Goal: Information Seeking & Learning: Learn about a topic

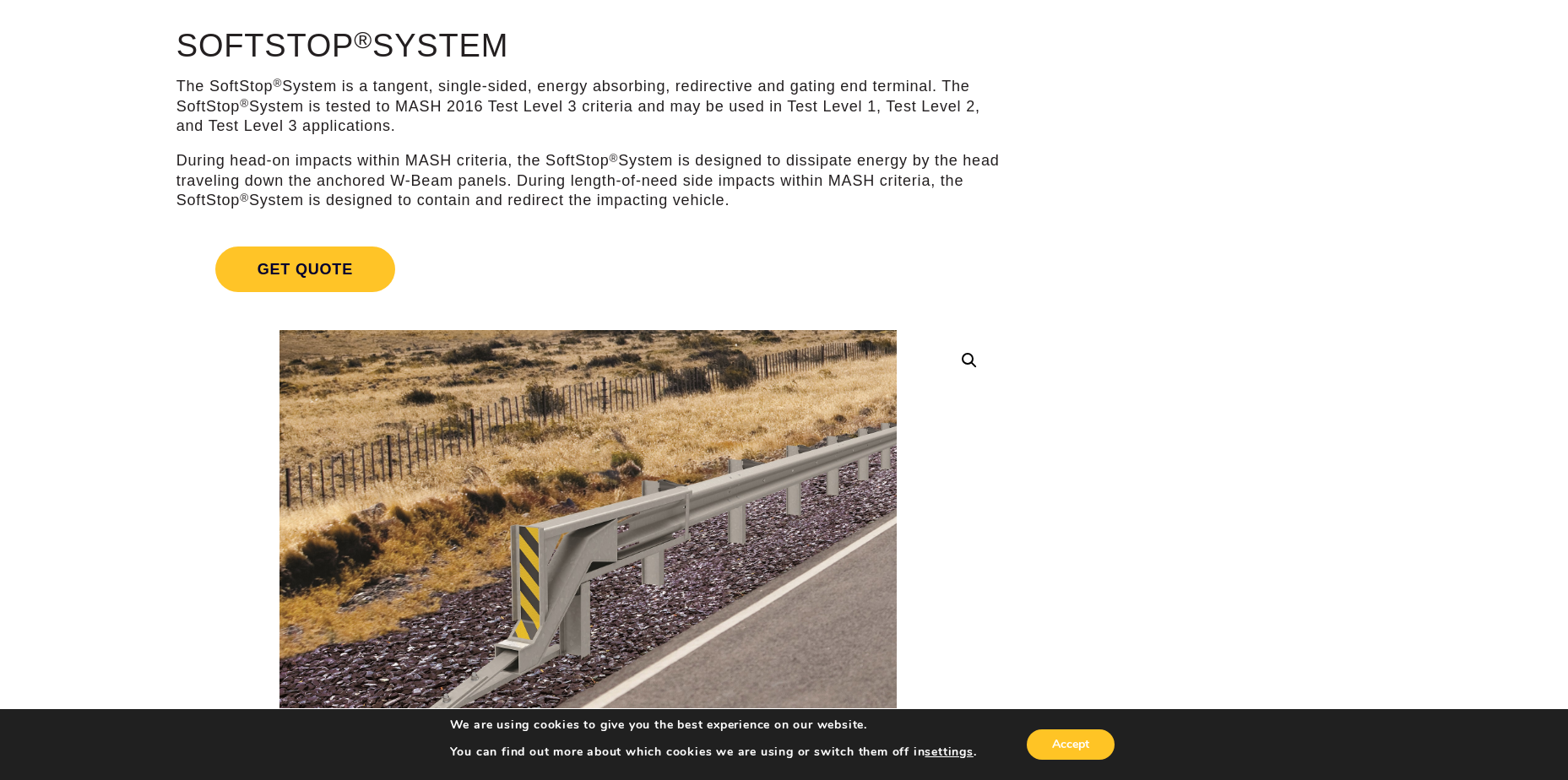
scroll to position [84, 0]
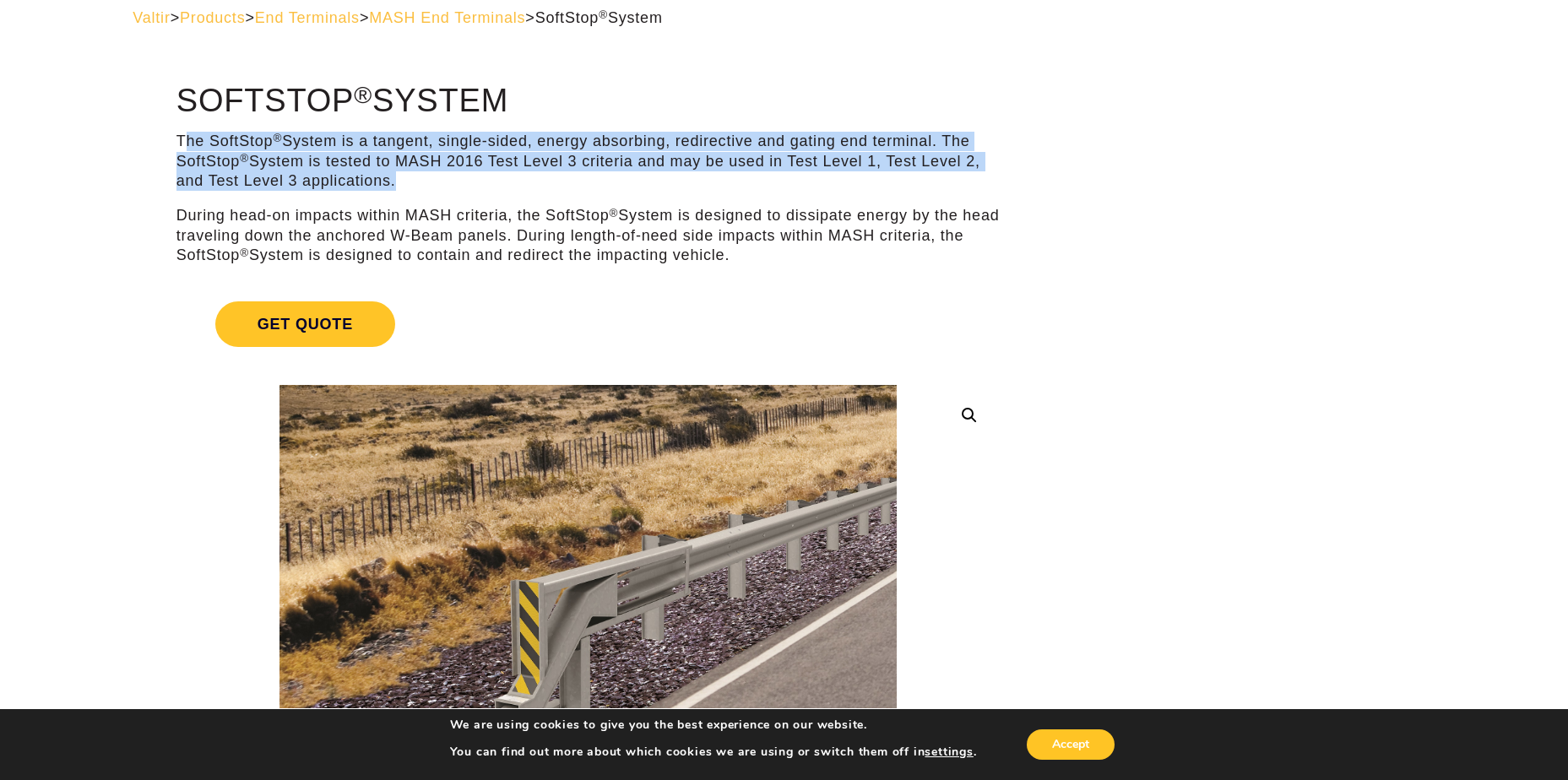
drag, startPoint x: 185, startPoint y: 135, endPoint x: 526, endPoint y: 180, distance: 344.0
click at [526, 180] on p "The SoftStop ® System is a tangent, single-sided, energy absorbing, redirective…" at bounding box center [588, 161] width 823 height 59
click at [526, 179] on p "The SoftStop ® System is a tangent, single-sided, energy absorbing, redirective…" at bounding box center [588, 161] width 823 height 59
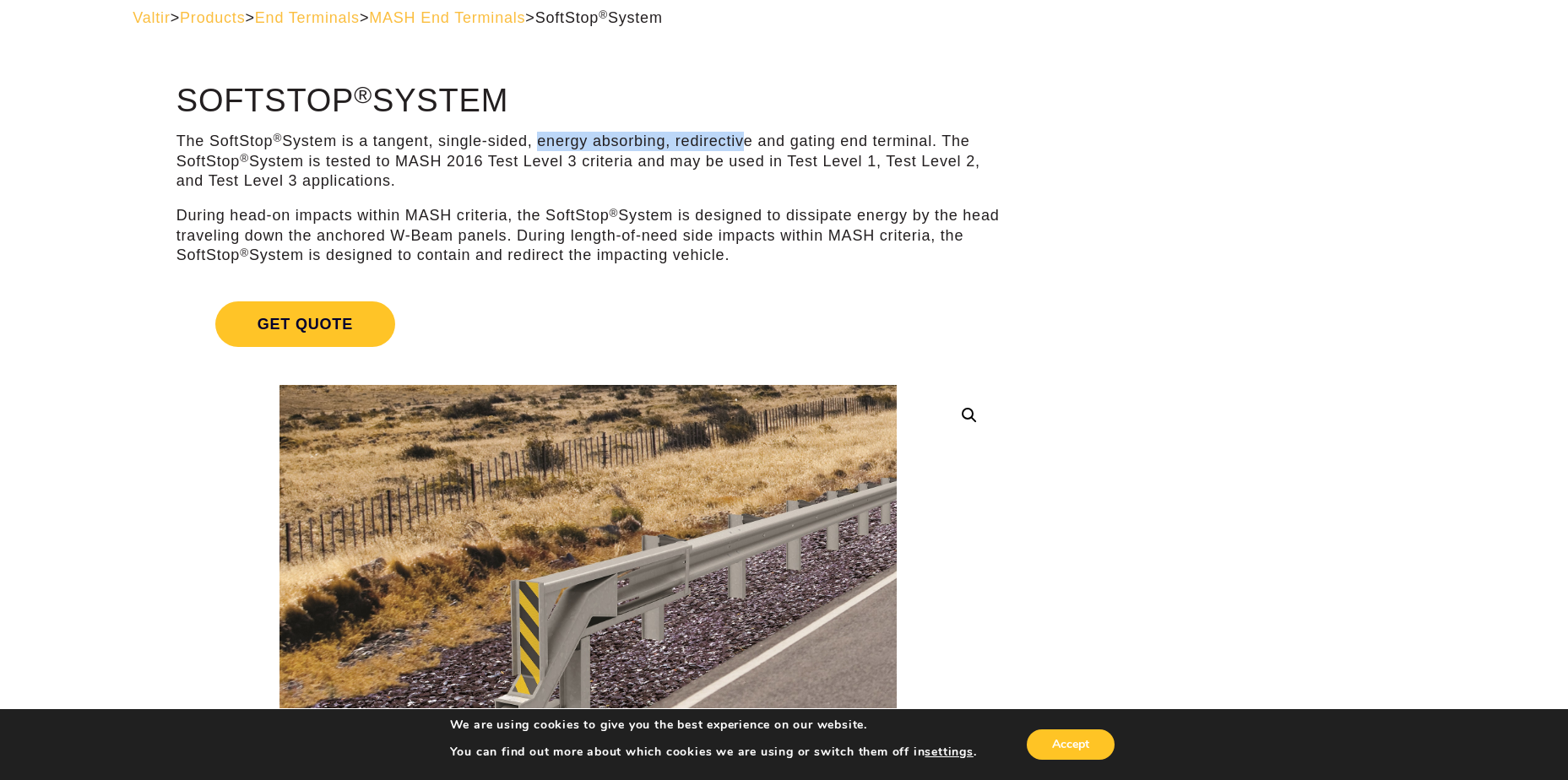
drag, startPoint x: 540, startPoint y: 138, endPoint x: 741, endPoint y: 137, distance: 201.0
click at [741, 137] on p "The SoftStop ® System is a tangent, single-sided, energy absorbing, redirective…" at bounding box center [588, 161] width 823 height 59
drag, startPoint x: 943, startPoint y: 141, endPoint x: 194, endPoint y: 122, distance: 749.2
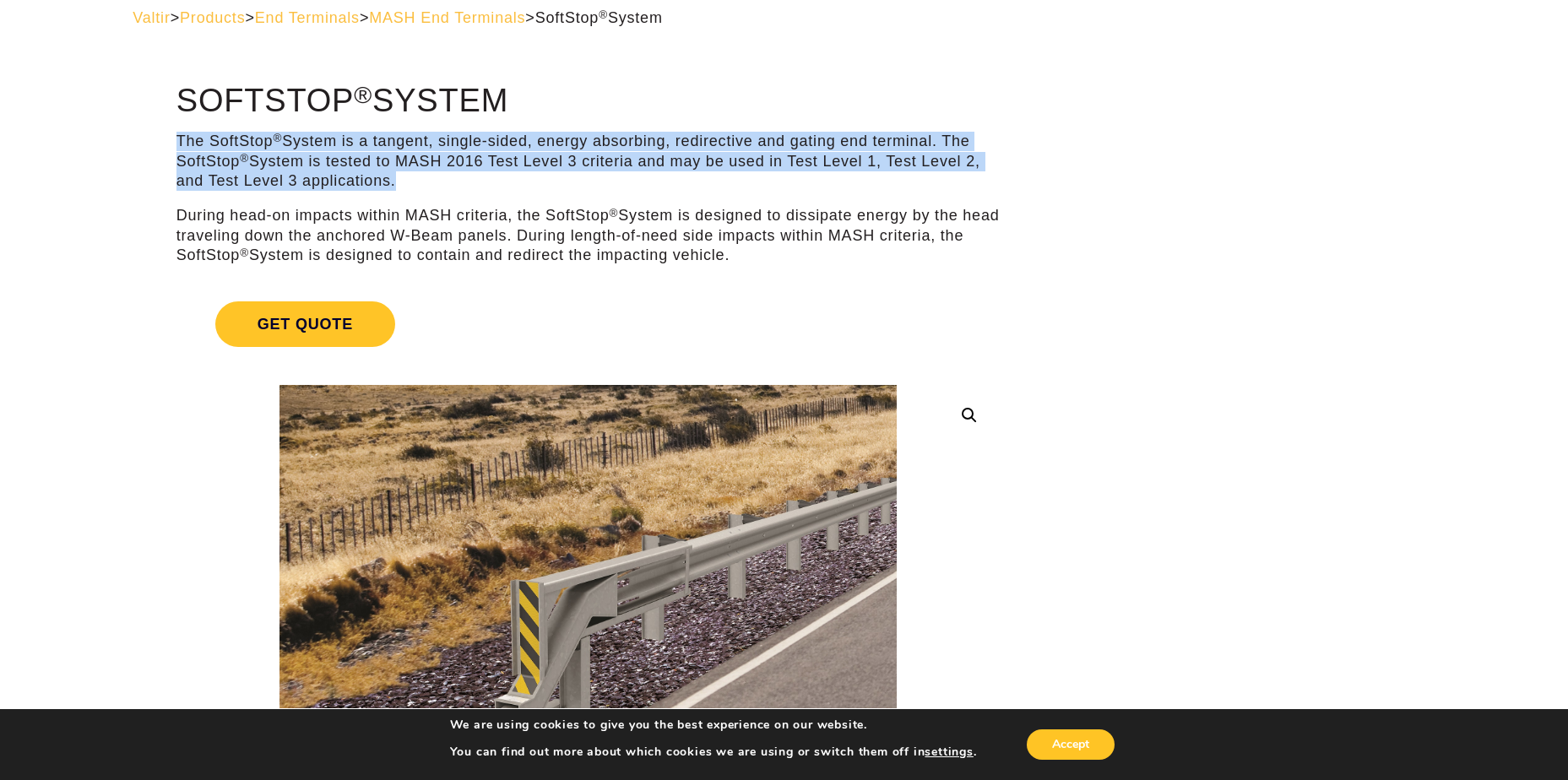
drag, startPoint x: 179, startPoint y: 136, endPoint x: 600, endPoint y: 177, distance: 423.0
click at [600, 177] on p "The SoftStop ® System is a tangent, single-sided, energy absorbing, redirective…" at bounding box center [588, 161] width 823 height 59
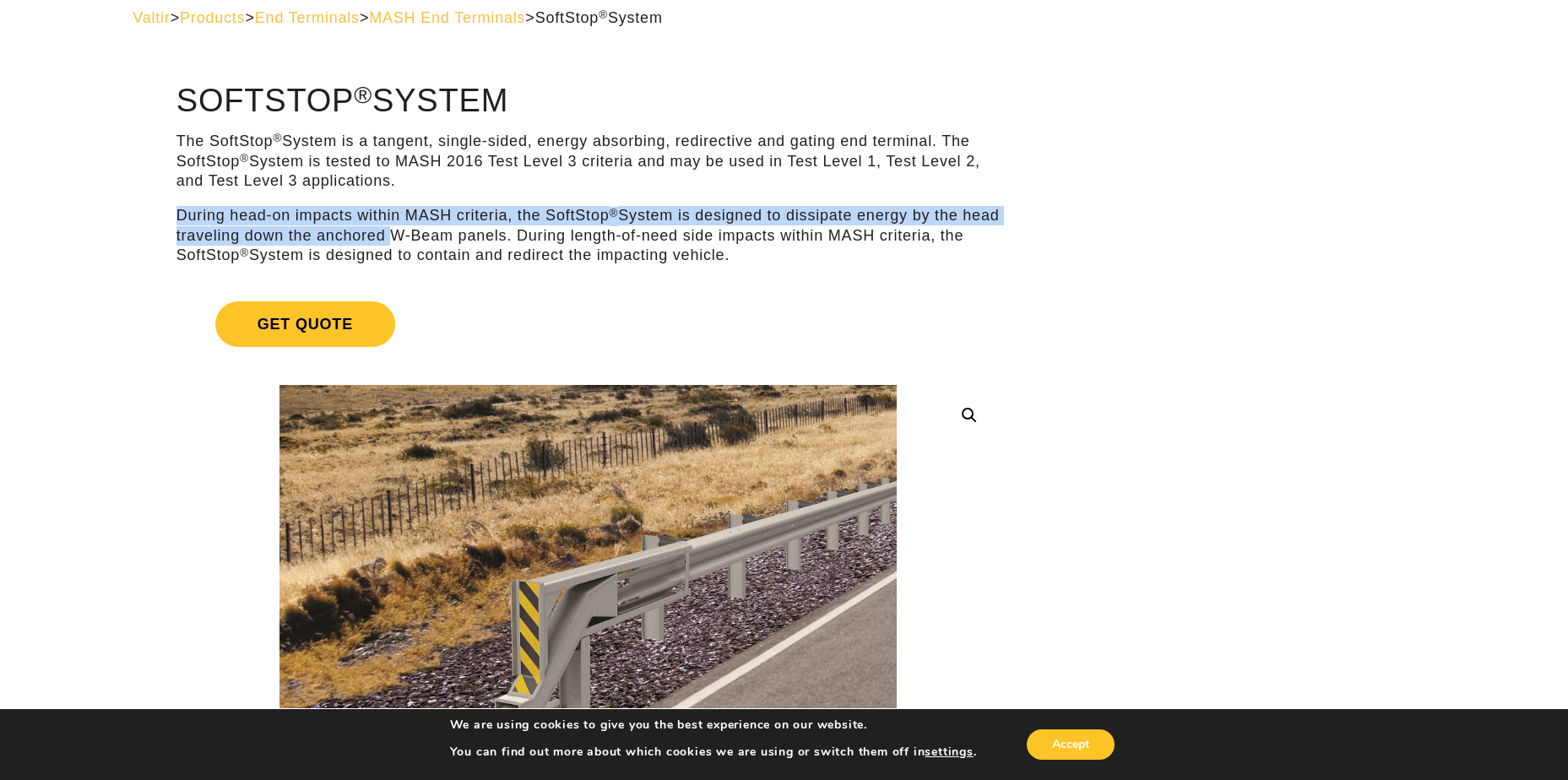
drag, startPoint x: 179, startPoint y: 215, endPoint x: 433, endPoint y: 237, distance: 255.0
click at [433, 237] on p "During head-on impacts within MASH criteria, the SoftStop ® System is designed …" at bounding box center [588, 235] width 823 height 59
click at [434, 237] on p "During head-on impacts within MASH criteria, the SoftStop ® System is designed …" at bounding box center [588, 235] width 823 height 59
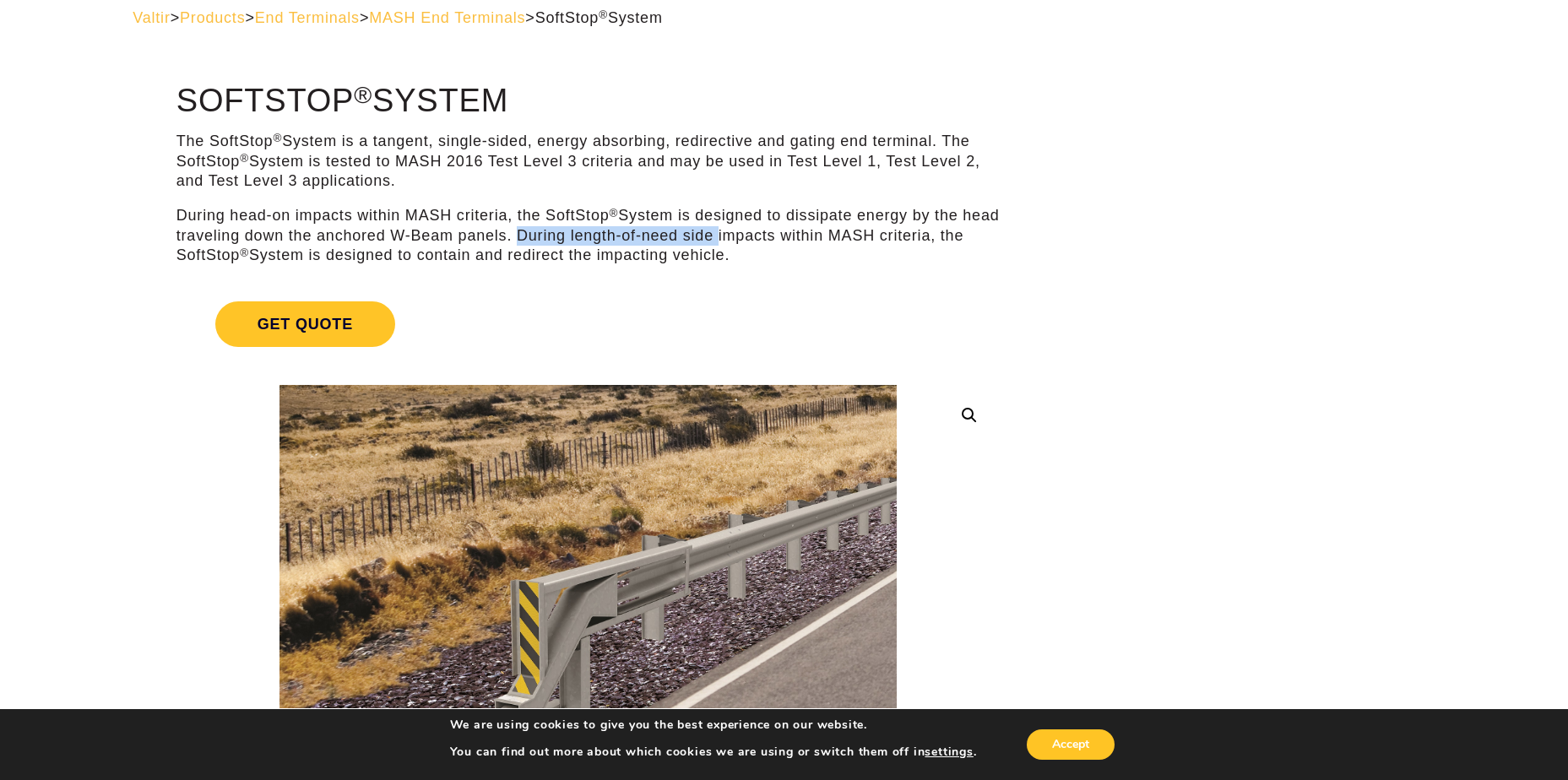
drag, startPoint x: 562, startPoint y: 236, endPoint x: 762, endPoint y: 242, distance: 200.1
click at [762, 242] on p "During head-on impacts within MASH criteria, the SoftStop ® System is designed …" at bounding box center [588, 235] width 823 height 59
drag, startPoint x: 762, startPoint y: 242, endPoint x: 770, endPoint y: 237, distance: 9.4
click at [762, 241] on p "During head-on impacts within MASH criteria, the SoftStop ® System is designed …" at bounding box center [588, 235] width 823 height 59
drag, startPoint x: 510, startPoint y: 251, endPoint x: 555, endPoint y: 255, distance: 45.2
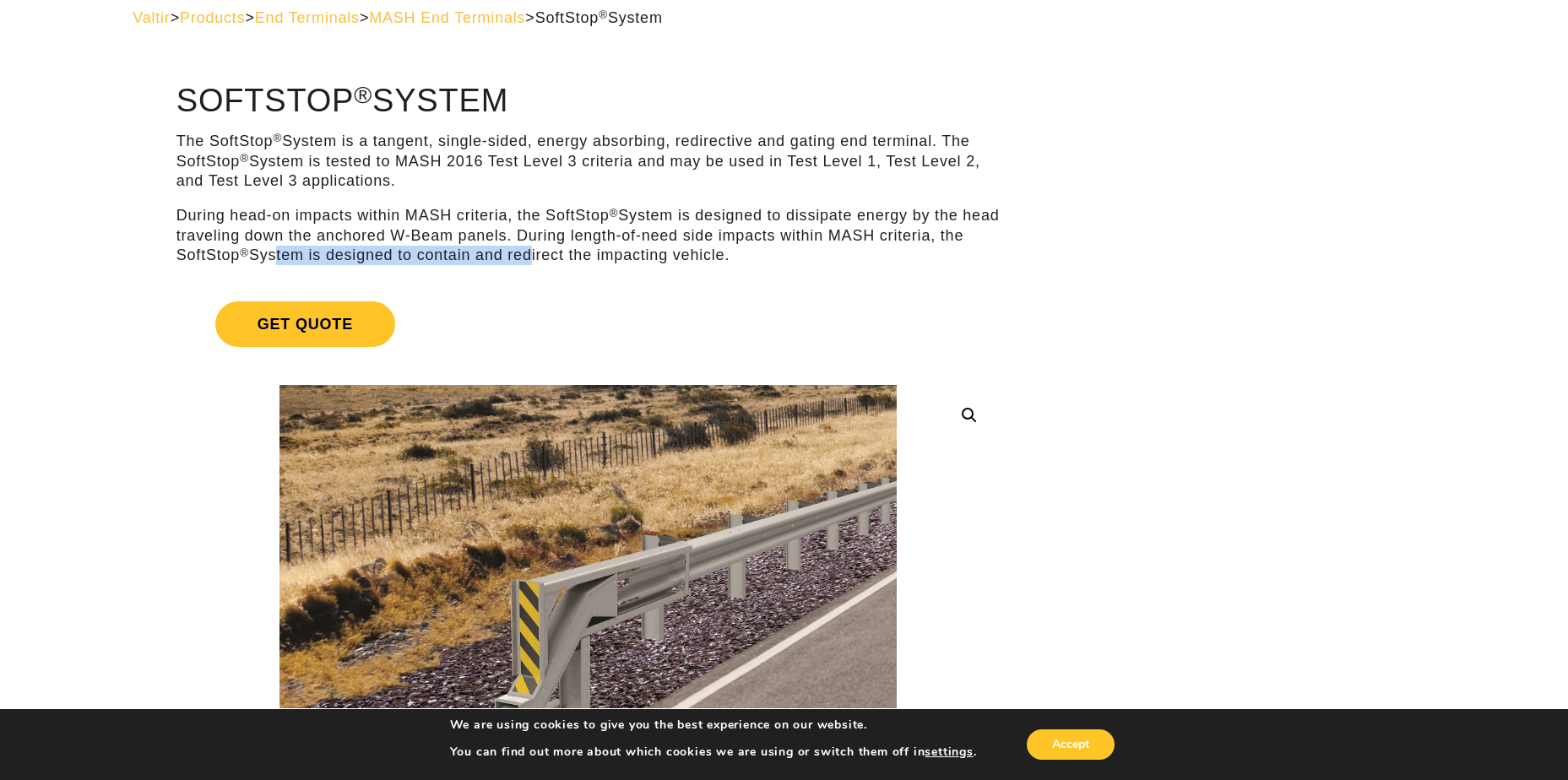
click at [555, 255] on p "During head-on impacts within MASH criteria, the SoftStop ® System is designed …" at bounding box center [588, 235] width 823 height 59
drag, startPoint x: 555, startPoint y: 255, endPoint x: 565, endPoint y: 252, distance: 10.4
click at [555, 255] on p "During head-on impacts within MASH criteria, the SoftStop ® System is designed …" at bounding box center [588, 235] width 823 height 59
drag, startPoint x: 532, startPoint y: 226, endPoint x: 288, endPoint y: 203, distance: 245.1
click at [288, 203] on div "The SoftStop ® System is a tangent, single-sided, energy absorbing, redirective…" at bounding box center [588, 199] width 823 height 134
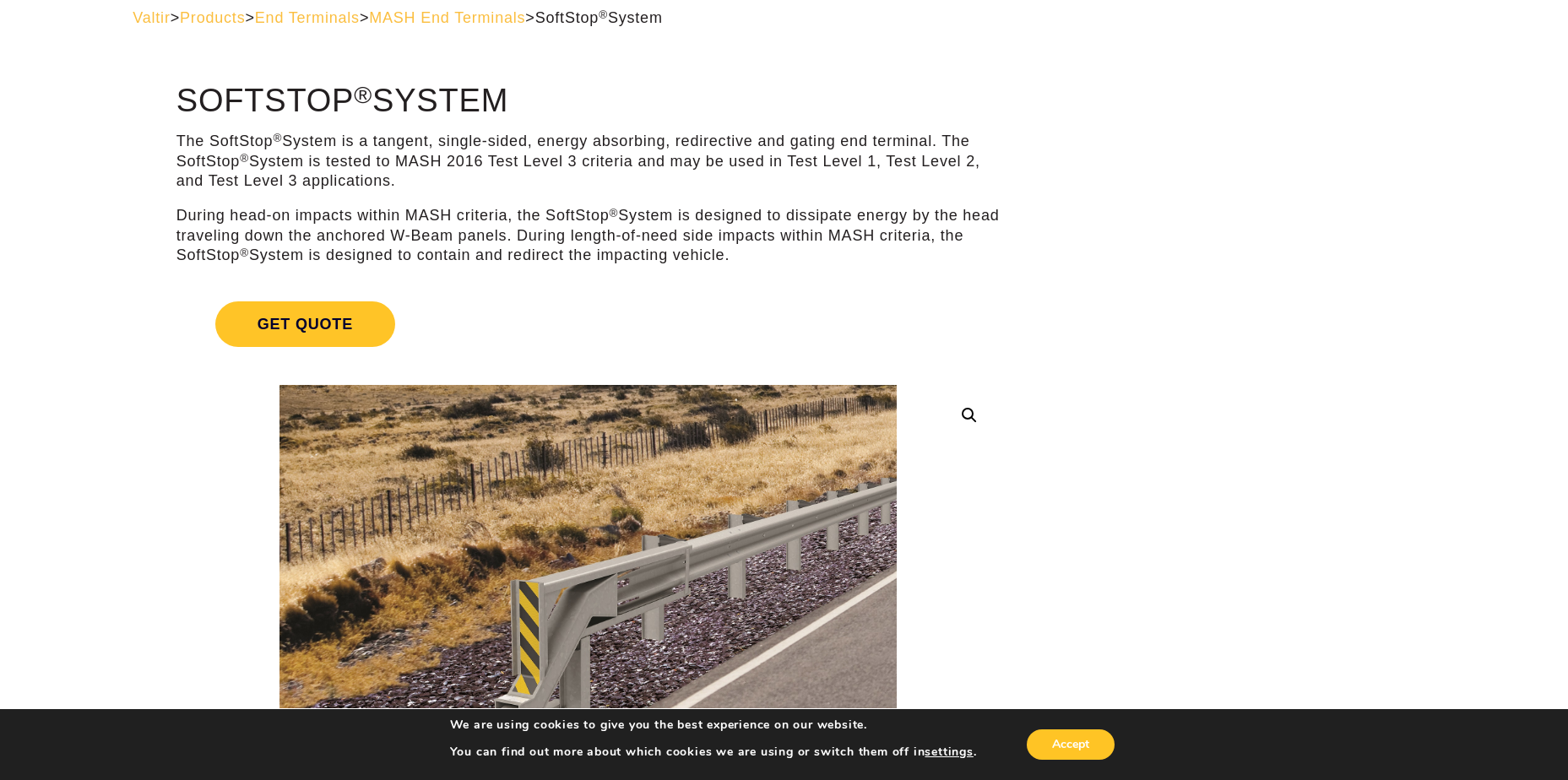
click at [288, 203] on div "The SoftStop ® System is a tangent, single-sided, energy absorbing, redirective…" at bounding box center [588, 199] width 823 height 134
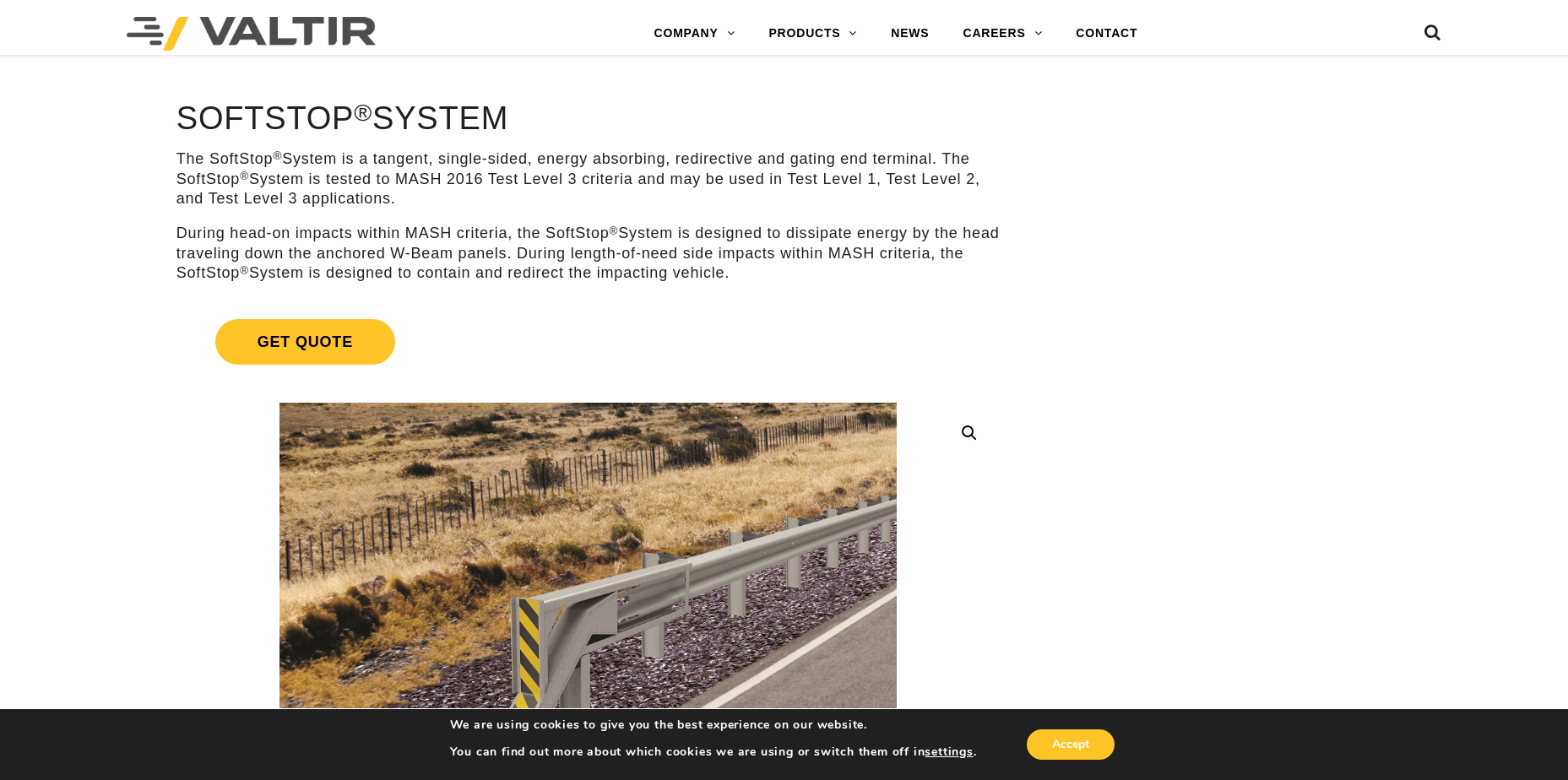
scroll to position [0, 0]
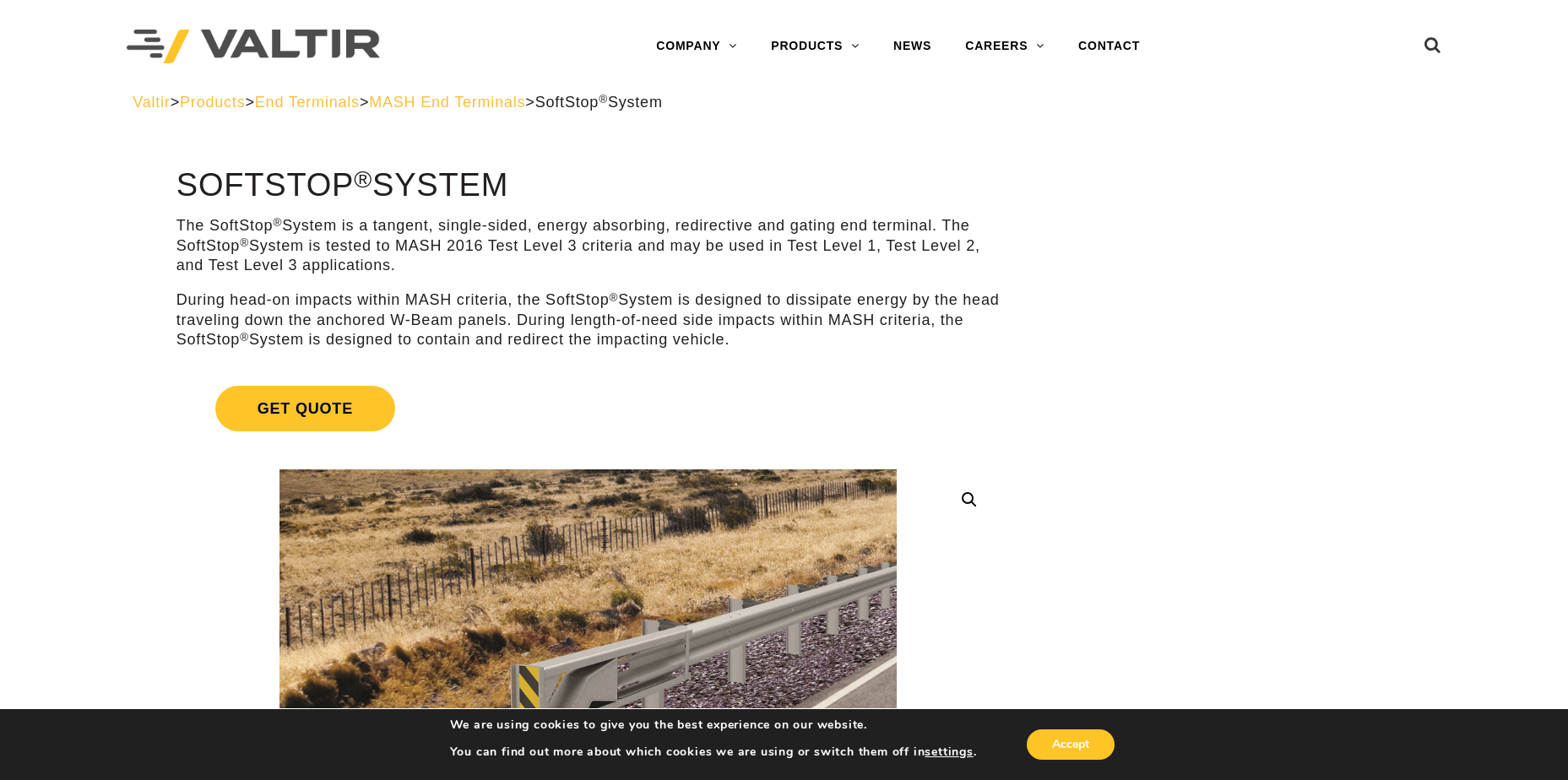
drag, startPoint x: 746, startPoint y: 331, endPoint x: 157, endPoint y: 165, distance: 611.9
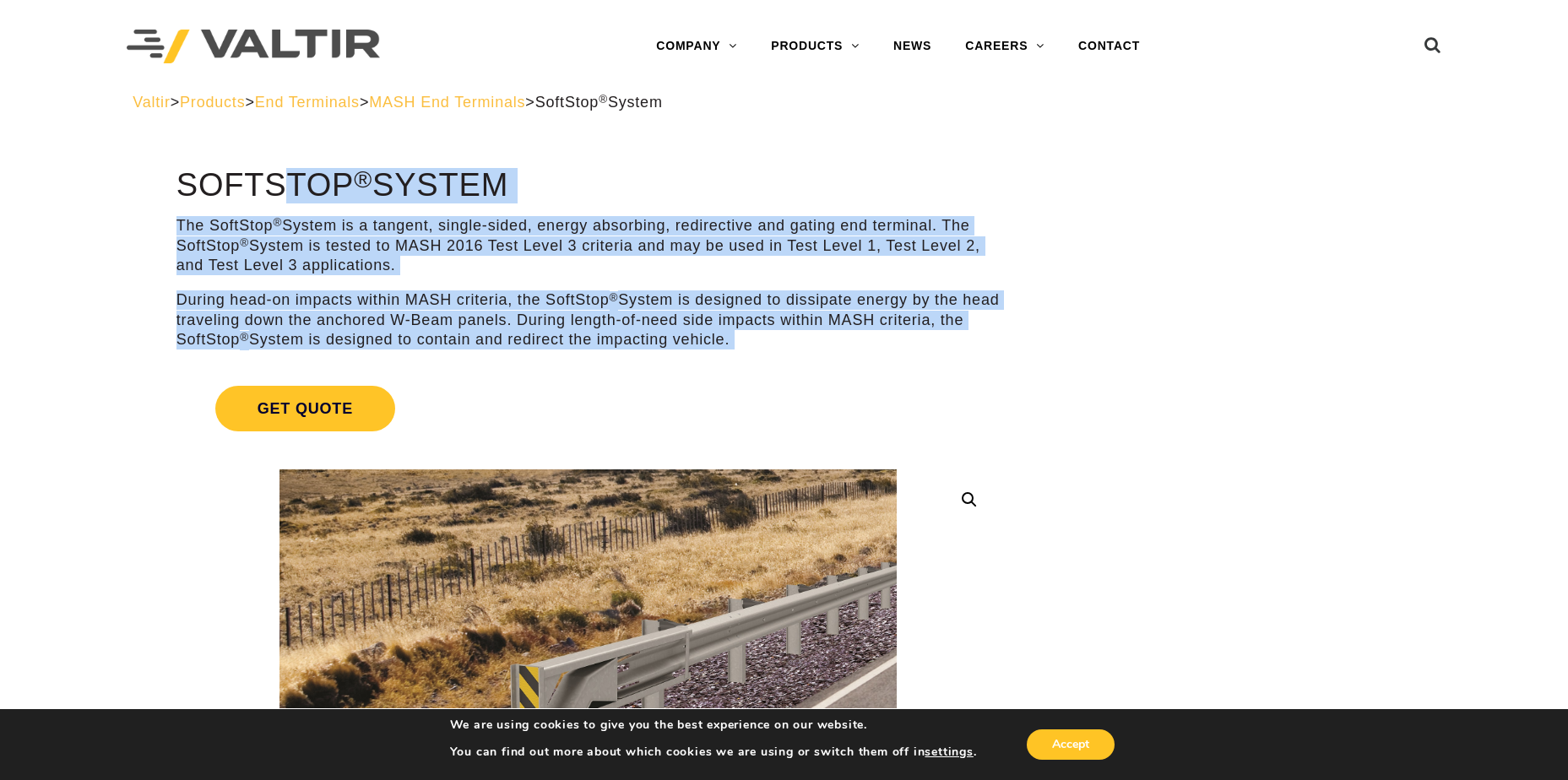
drag, startPoint x: 159, startPoint y: 165, endPoint x: 803, endPoint y: 346, distance: 669.0
click at [804, 346] on p "During head-on impacts within MASH criteria, the SoftStop ® System is designed …" at bounding box center [588, 319] width 823 height 59
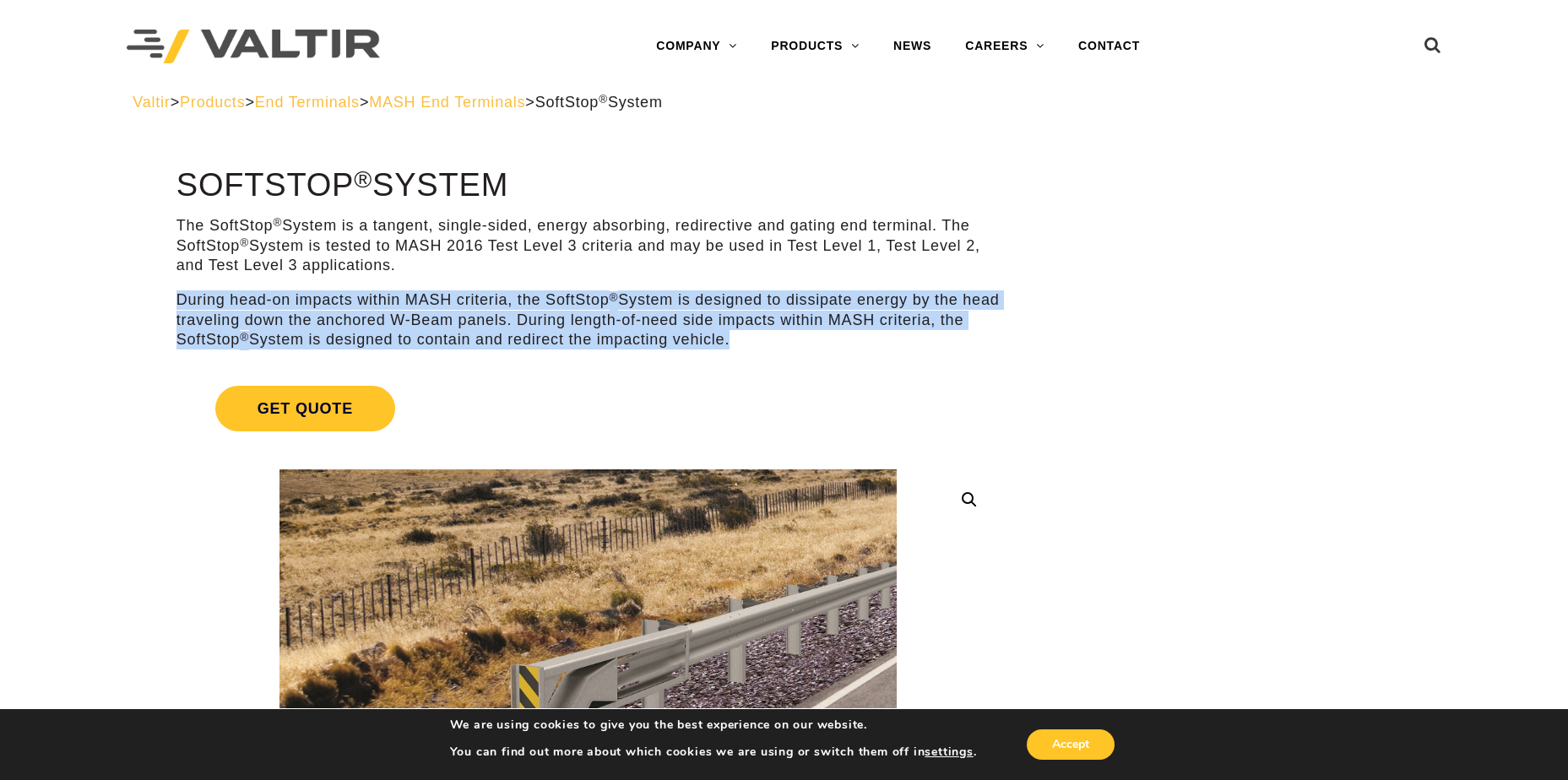
drag, startPoint x: 153, startPoint y: 300, endPoint x: 758, endPoint y: 343, distance: 606.5
click at [758, 343] on p "During head-on impacts within MASH criteria, the SoftStop ® System is designed …" at bounding box center [588, 319] width 823 height 59
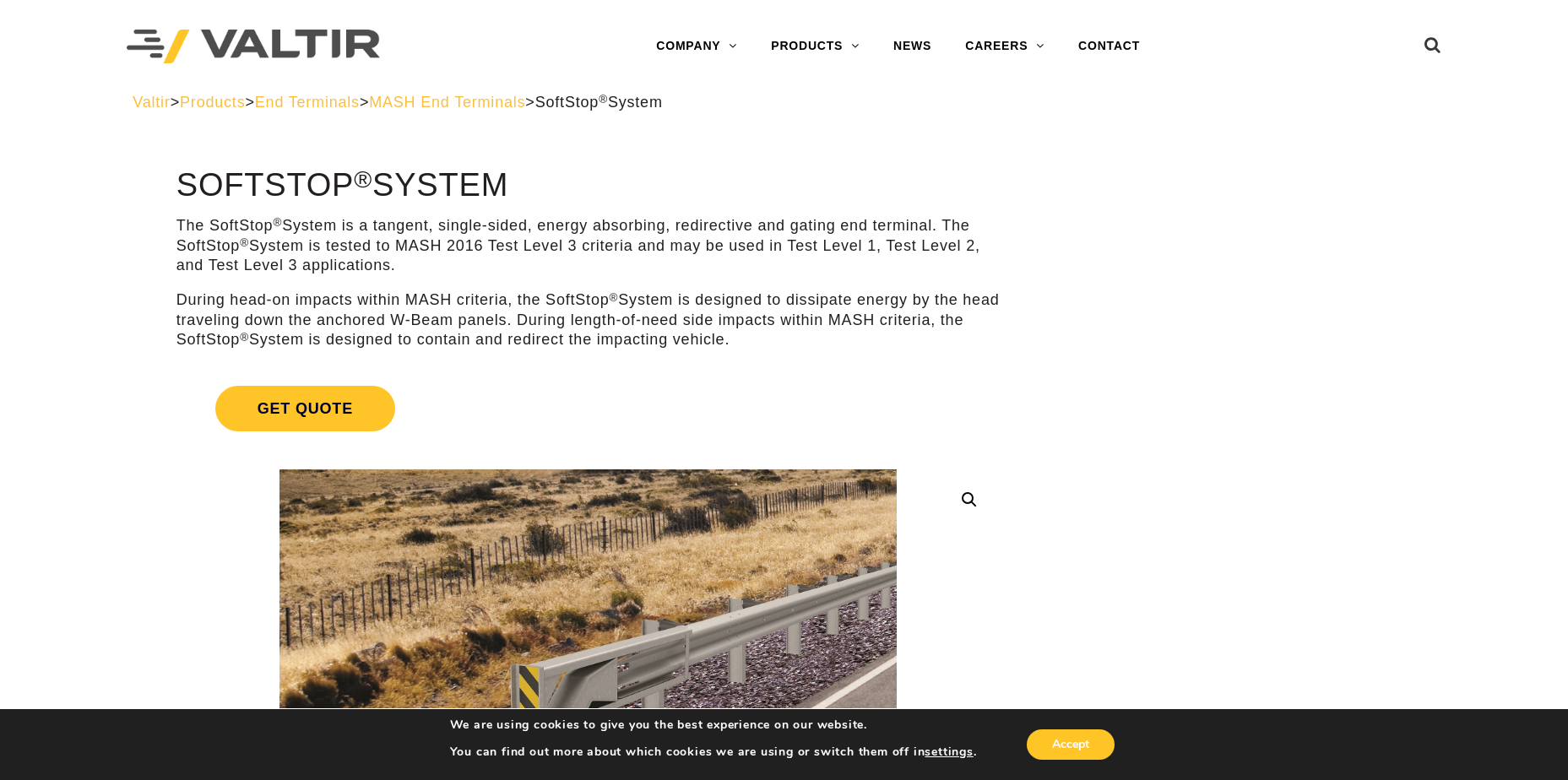
click at [759, 343] on p "During head-on impacts within MASH criteria, the SoftStop ® System is designed …" at bounding box center [588, 319] width 823 height 59
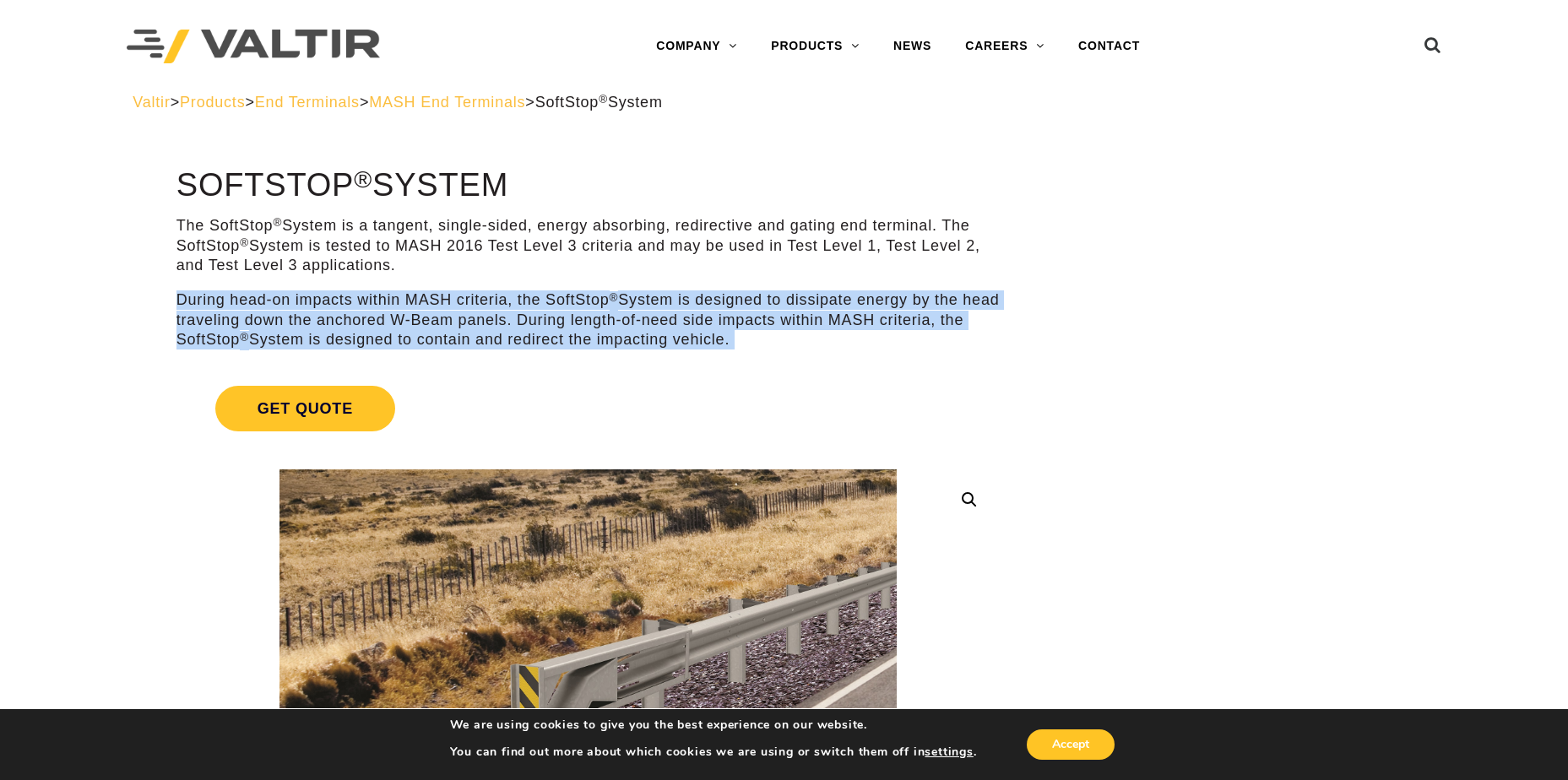
click at [759, 343] on p "During head-on impacts within MASH criteria, the SoftStop ® System is designed …" at bounding box center [588, 319] width 823 height 59
drag, startPoint x: 759, startPoint y: 343, endPoint x: 498, endPoint y: 307, distance: 263.5
click at [498, 307] on p "During head-on impacts within MASH criteria, the SoftStop ® System is designed …" at bounding box center [588, 319] width 823 height 59
click at [281, 296] on p "During head-on impacts within MASH criteria, the SoftStop ® System is designed …" at bounding box center [588, 319] width 823 height 59
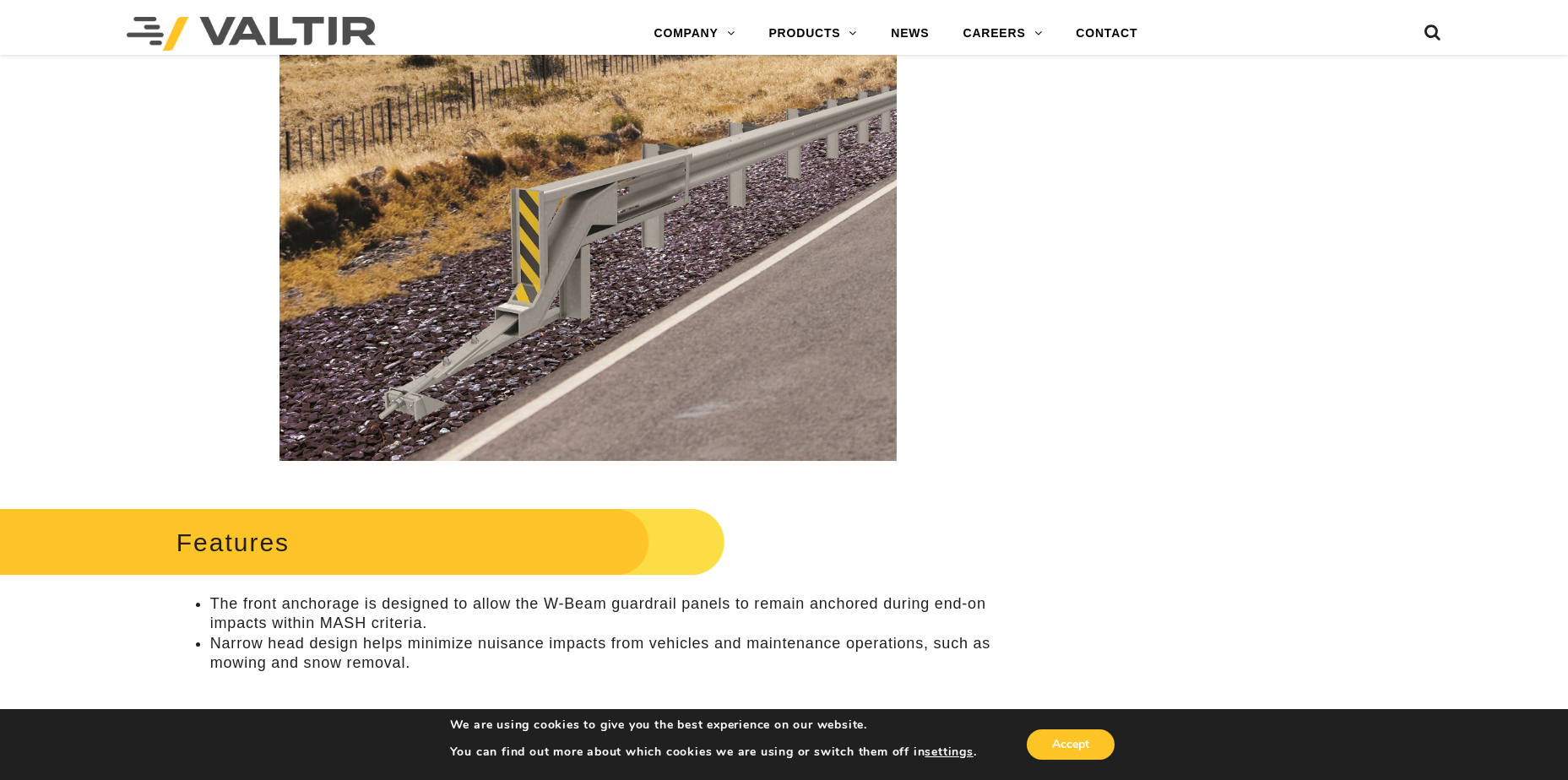
scroll to position [507, 0]
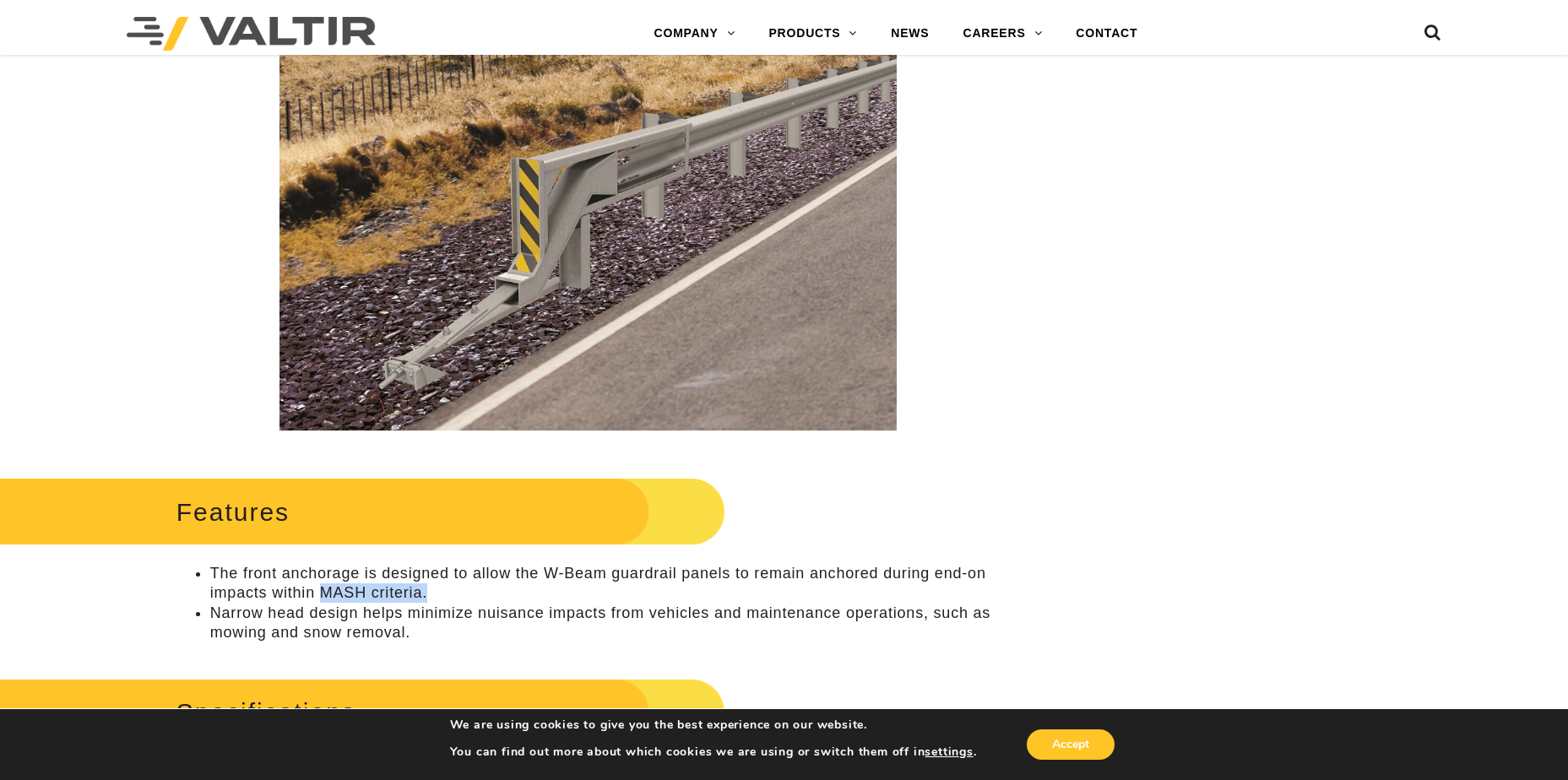
drag, startPoint x: 321, startPoint y: 591, endPoint x: 432, endPoint y: 589, distance: 111.0
click at [432, 589] on li "The front anchorage is designed to allow the W-Beam guardrail panels to remain …" at bounding box center [605, 583] width 790 height 40
drag, startPoint x: 206, startPoint y: 614, endPoint x: 424, endPoint y: 623, distance: 218.2
click at [424, 623] on ul "The front anchorage is designed to allow the W-Beam guardrail panels to remain …" at bounding box center [588, 603] width 823 height 79
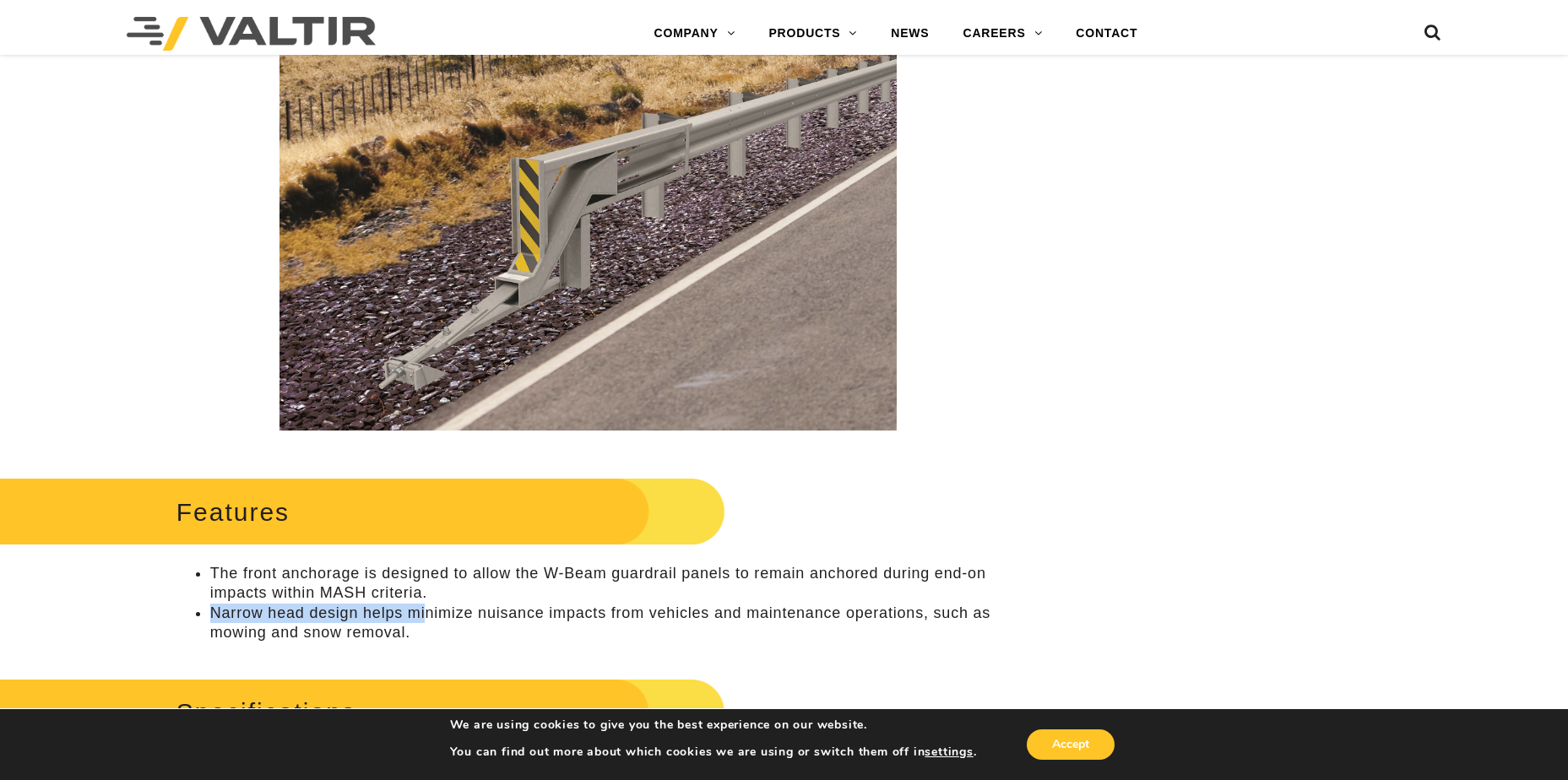
click at [424, 623] on li "Narrow head design helps minimize nuisance impacts from vehicles and maintenanc…" at bounding box center [605, 623] width 790 height 40
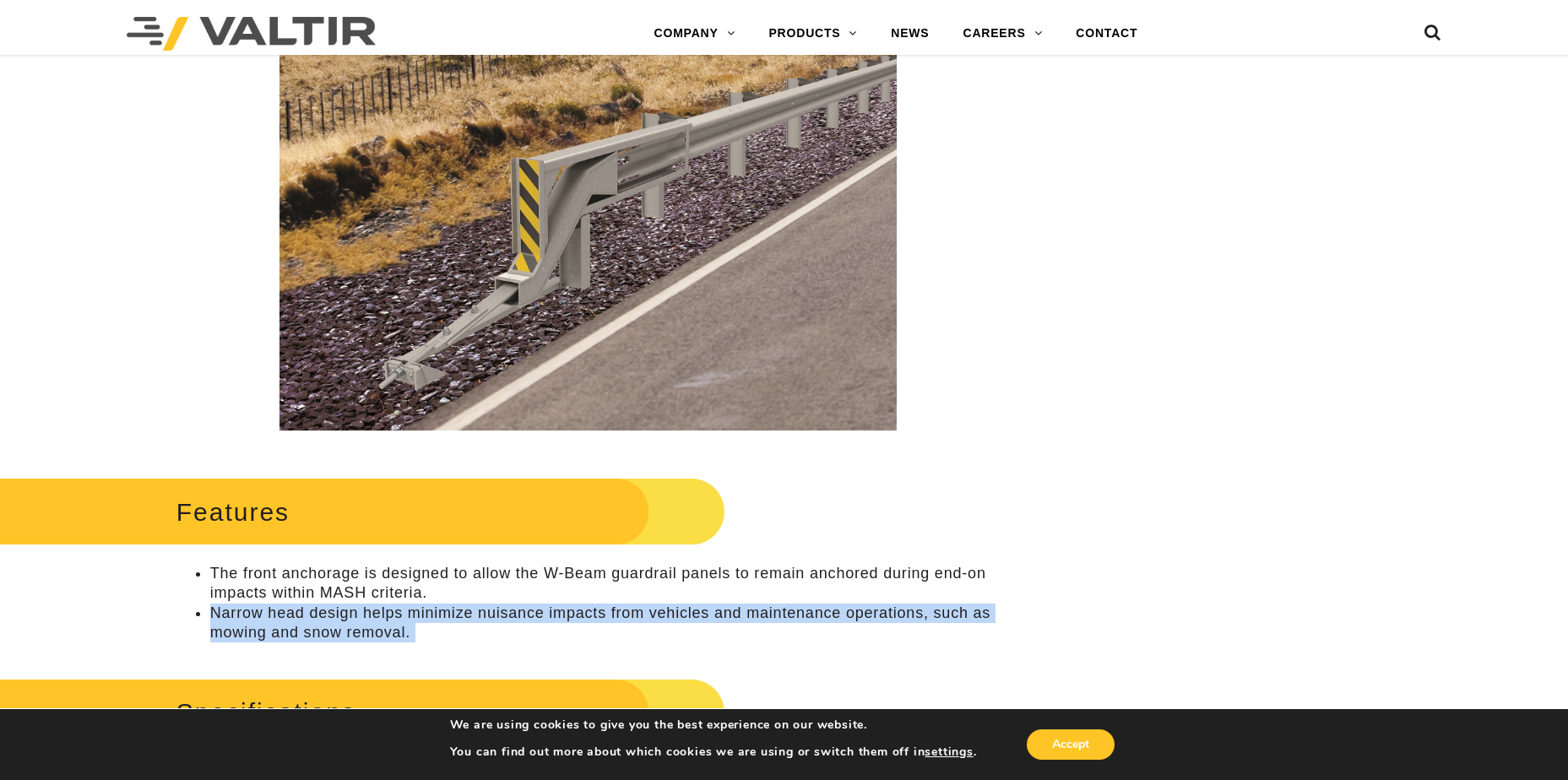
click at [424, 623] on li "Narrow head design helps minimize nuisance impacts from vehicles and maintenanc…" at bounding box center [605, 623] width 790 height 40
drag, startPoint x: 424, startPoint y: 623, endPoint x: 413, endPoint y: 629, distance: 12.5
click at [413, 629] on li "Narrow head design helps minimize nuisance impacts from vehicles and maintenanc…" at bounding box center [605, 623] width 790 height 40
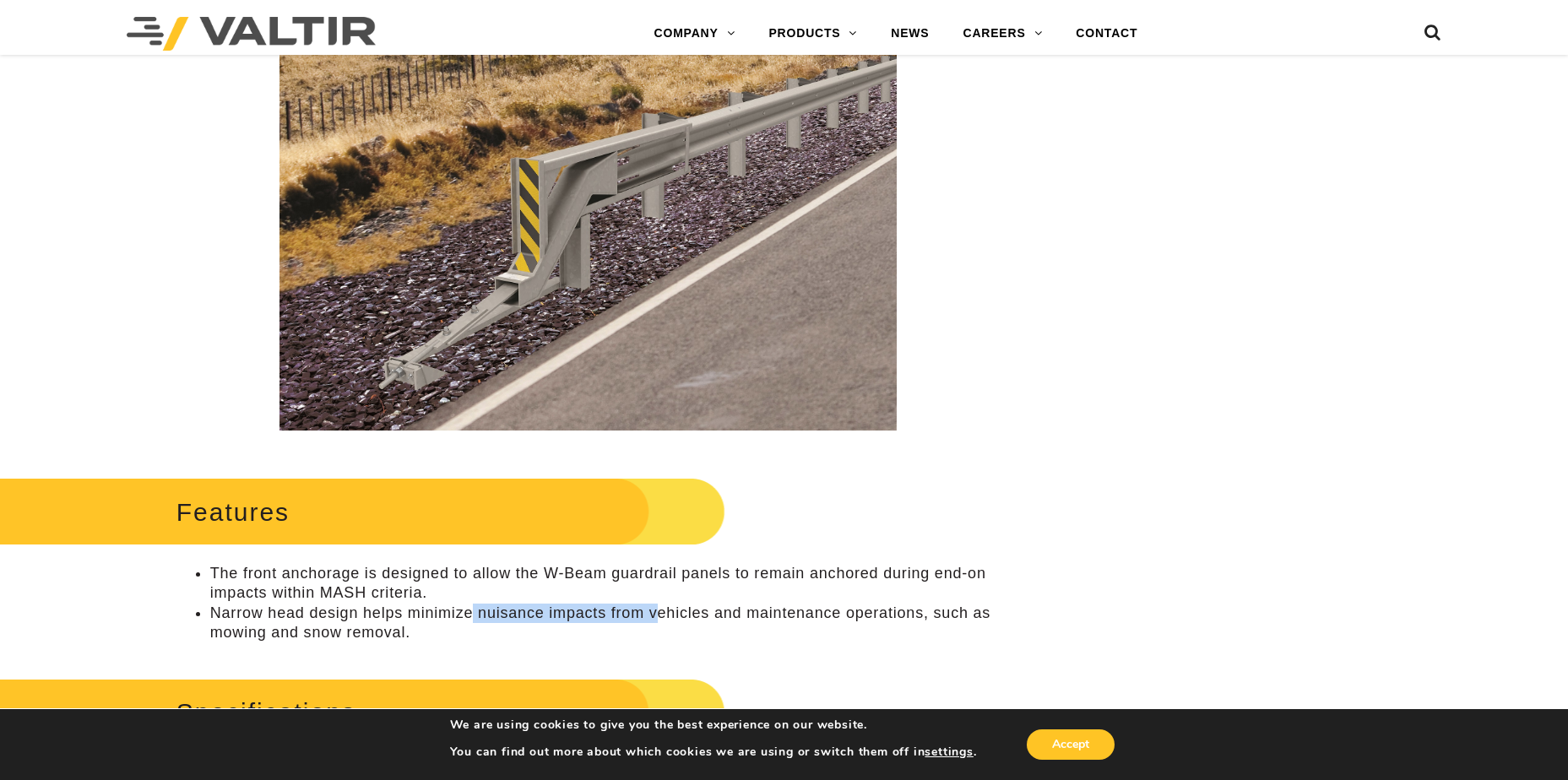
drag, startPoint x: 476, startPoint y: 613, endPoint x: 655, endPoint y: 617, distance: 179.0
click at [655, 617] on li "Narrow head design helps minimize nuisance impacts from vehicles and maintenanc…" at bounding box center [605, 623] width 790 height 40
drag, startPoint x: 655, startPoint y: 617, endPoint x: 667, endPoint y: 615, distance: 12.2
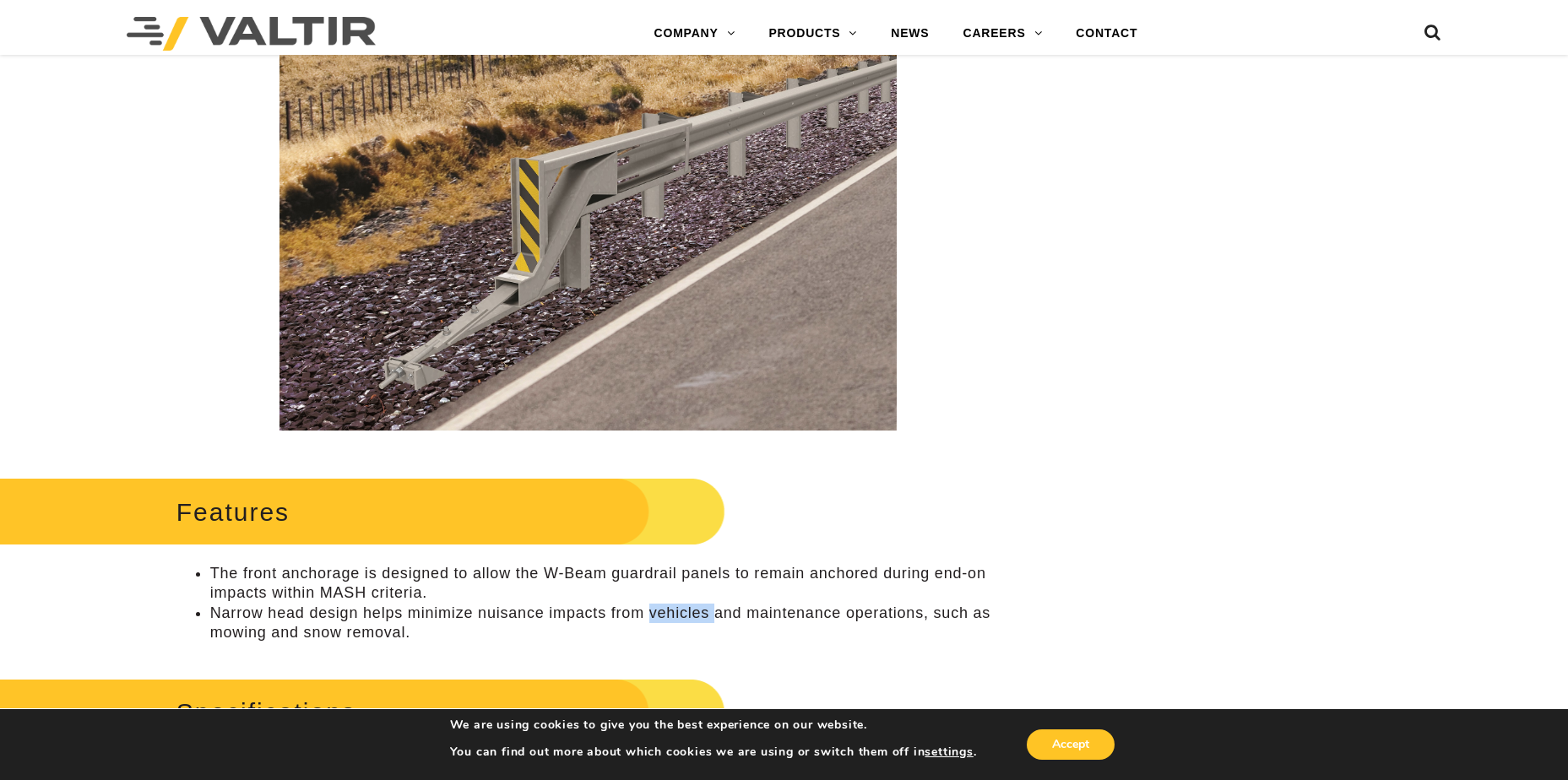
click at [667, 615] on li "Narrow head design helps minimize nuisance impacts from vehicles and maintenanc…" at bounding box center [605, 623] width 790 height 40
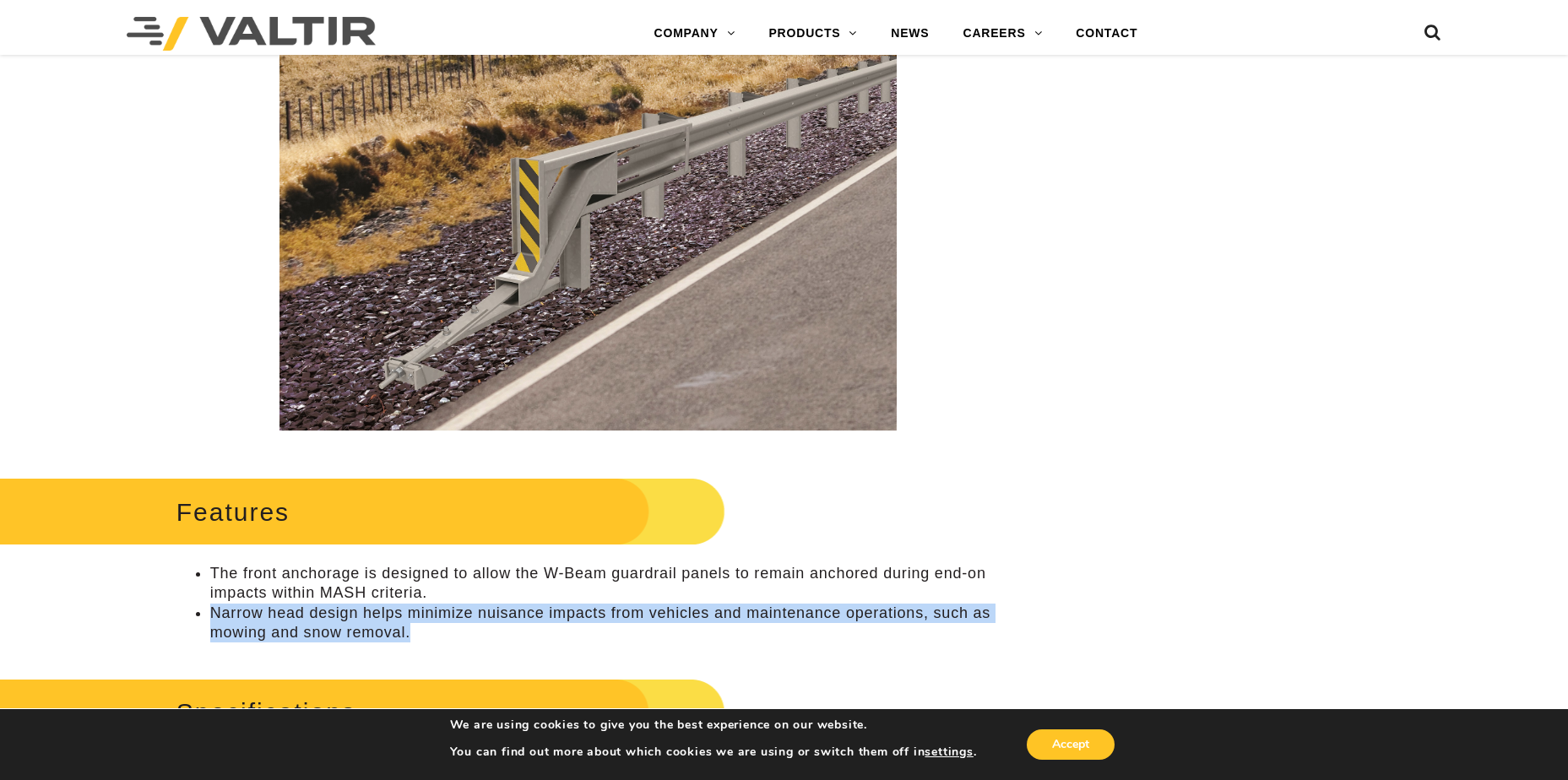
drag, startPoint x: 423, startPoint y: 631, endPoint x: 211, endPoint y: 609, distance: 213.1
click at [211, 609] on li "Narrow head design helps minimize nuisance impacts from vehicles and maintenanc…" at bounding box center [605, 623] width 790 height 40
drag, startPoint x: 211, startPoint y: 609, endPoint x: 710, endPoint y: 638, distance: 499.8
click at [710, 638] on li "Narrow head design helps minimize nuisance impacts from vehicles and maintenanc…" at bounding box center [605, 623] width 790 height 40
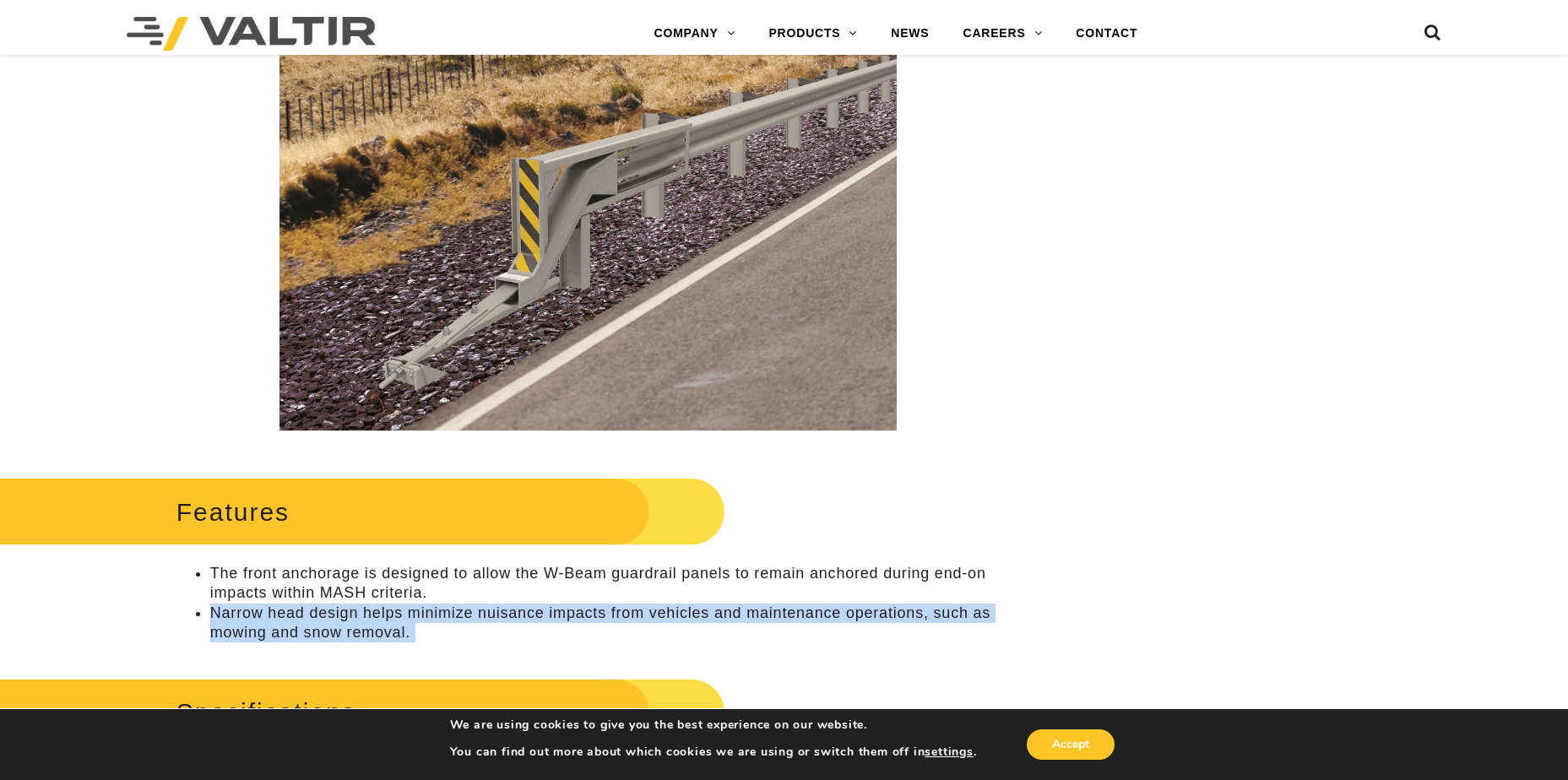
click at [710, 638] on li "Narrow head design helps minimize nuisance impacts from vehicles and maintenanc…" at bounding box center [605, 623] width 790 height 40
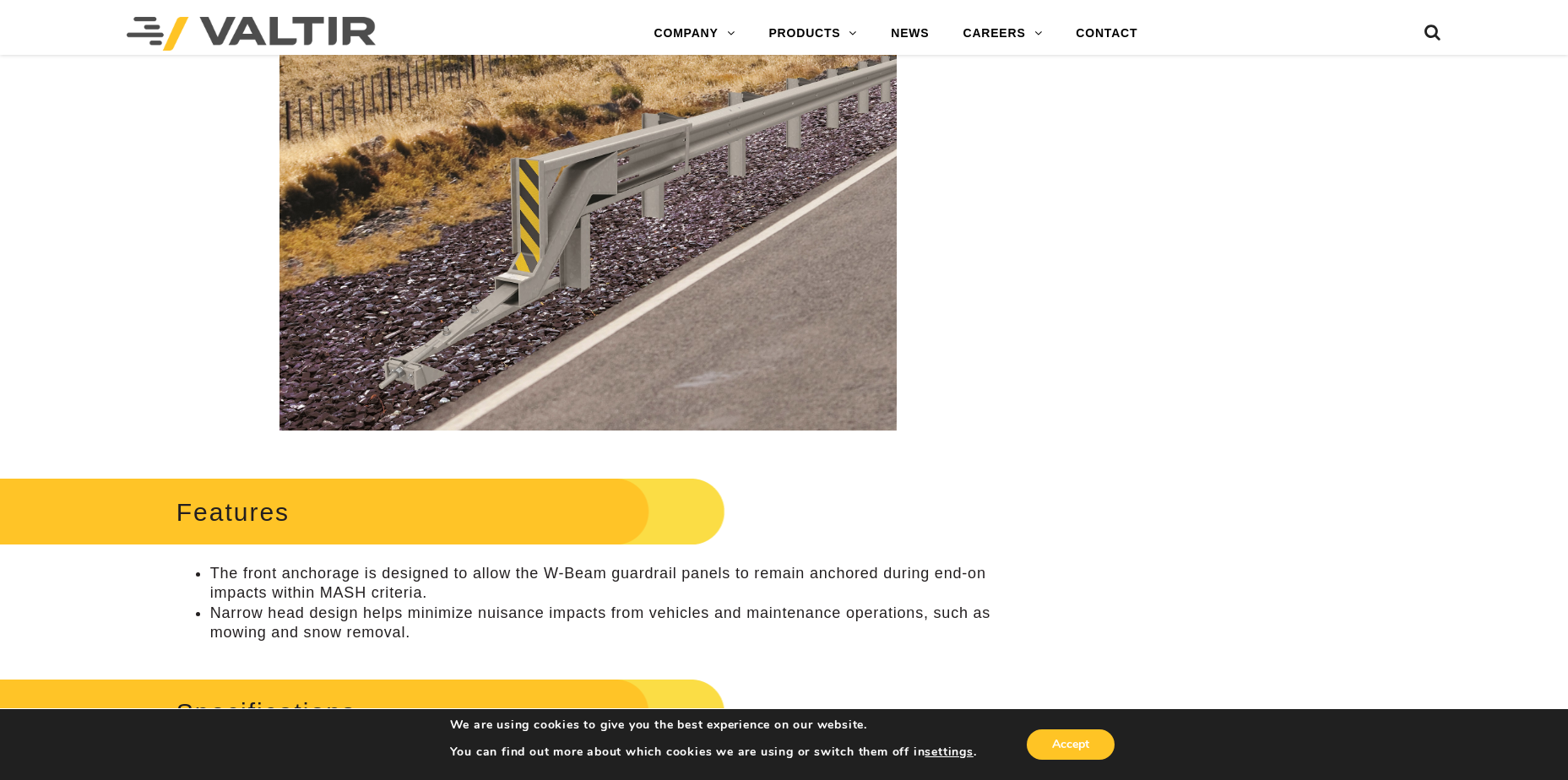
click at [709, 638] on li "Narrow head design helps minimize nuisance impacts from vehicles and maintenanc…" at bounding box center [605, 623] width 790 height 40
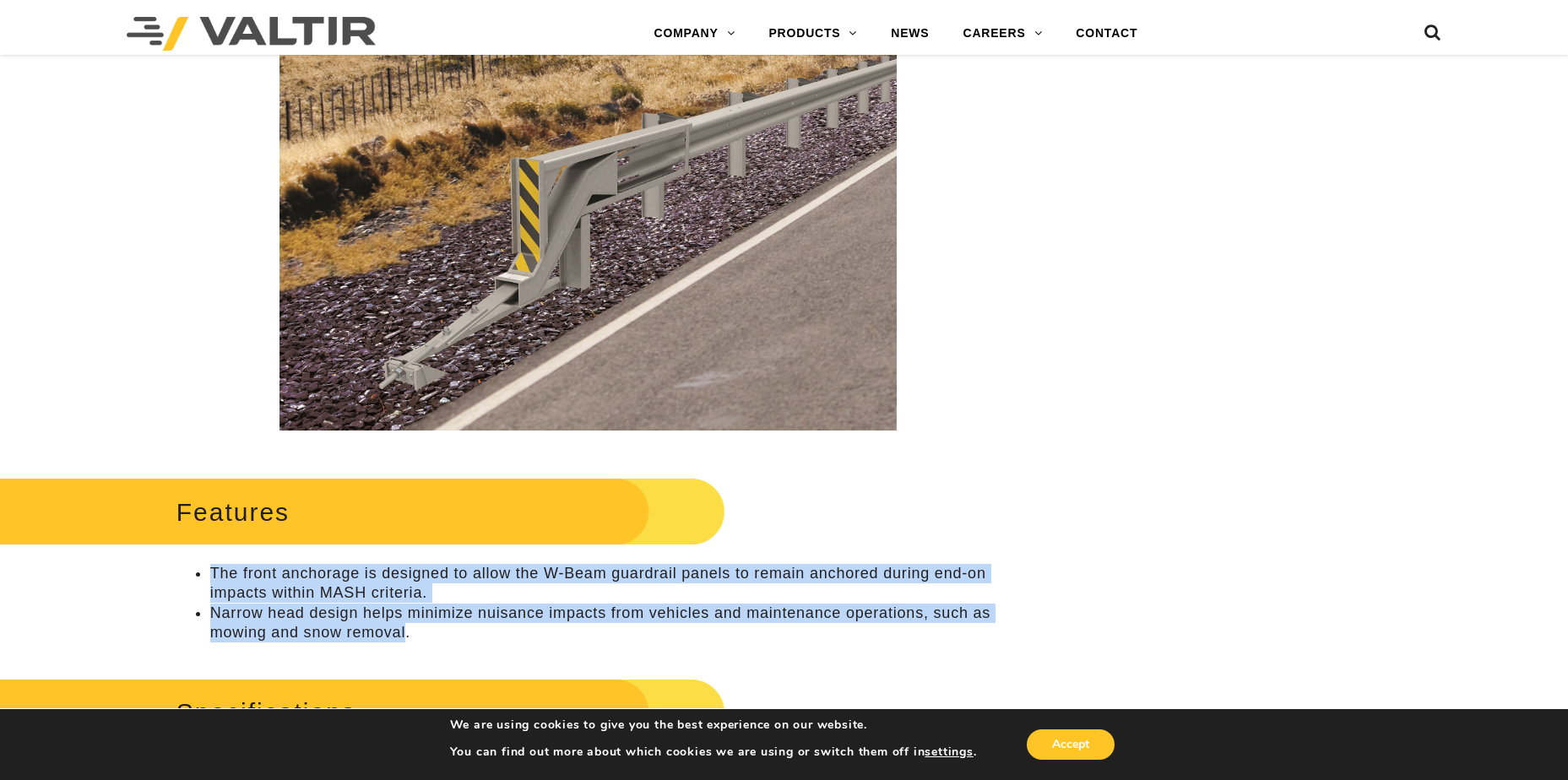
drag, startPoint x: 359, startPoint y: 634, endPoint x: 206, endPoint y: 578, distance: 162.9
click at [206, 578] on ul "The front anchorage is designed to allow the W-Beam guardrail panels to remain …" at bounding box center [588, 603] width 823 height 79
drag, startPoint x: 206, startPoint y: 578, endPoint x: 520, endPoint y: 652, distance: 322.6
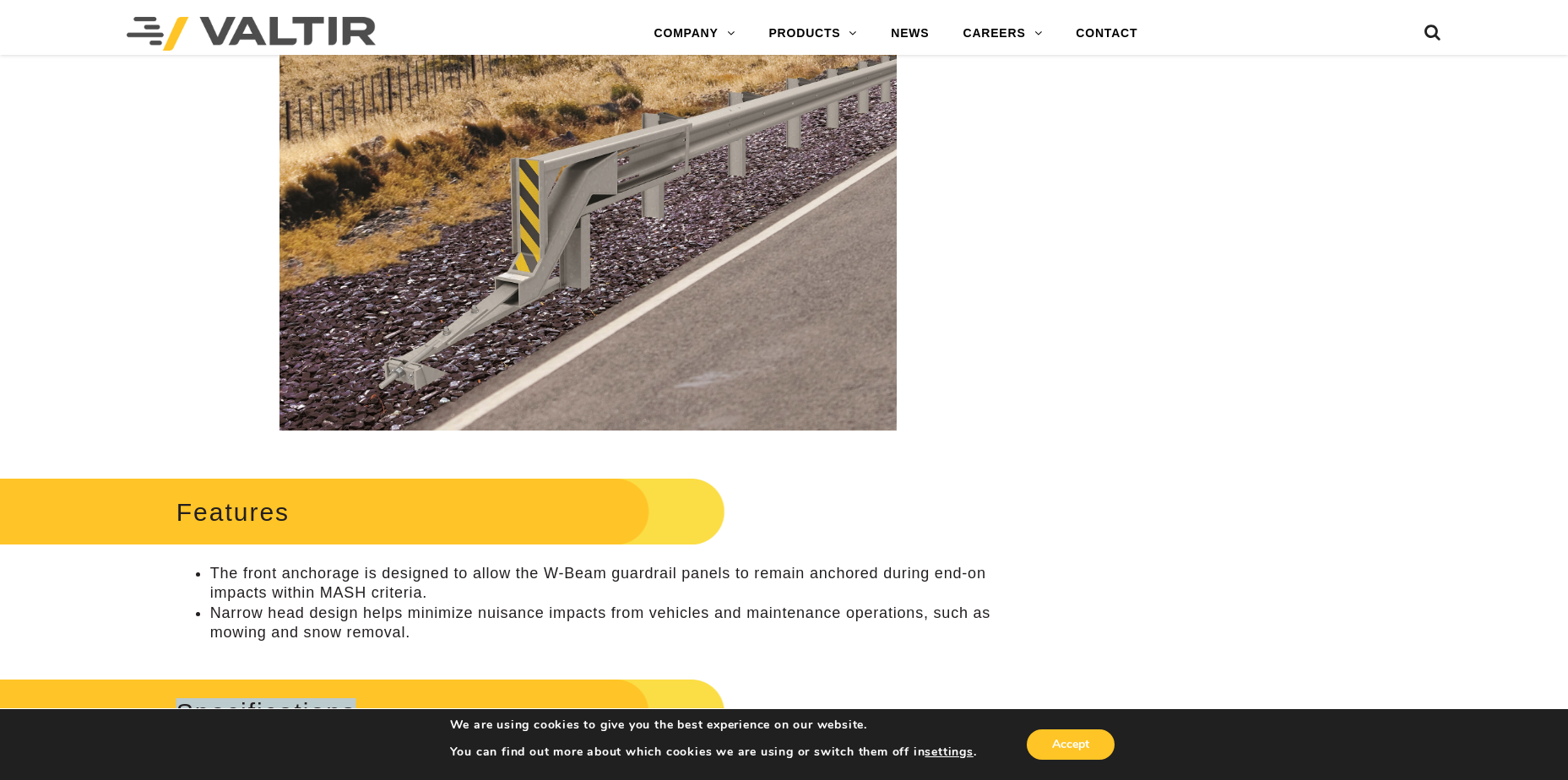
click at [215, 562] on div "Features The front anchorage is designed to allow the W-Beam guardrail panels t…" at bounding box center [588, 558] width 823 height 171
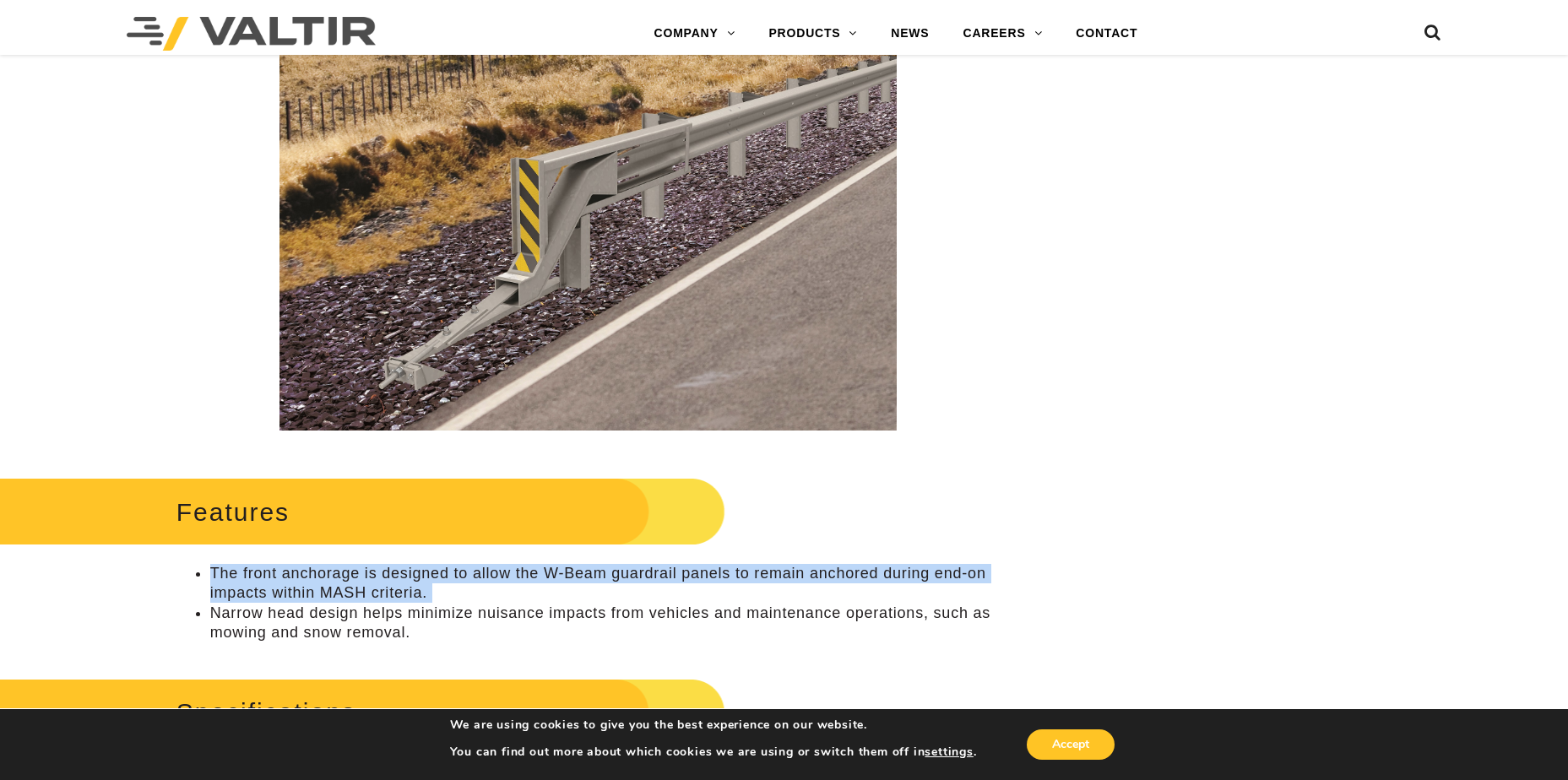
click at [215, 562] on div "Features The front anchorage is designed to allow the W-Beam guardrail panels t…" at bounding box center [588, 558] width 823 height 171
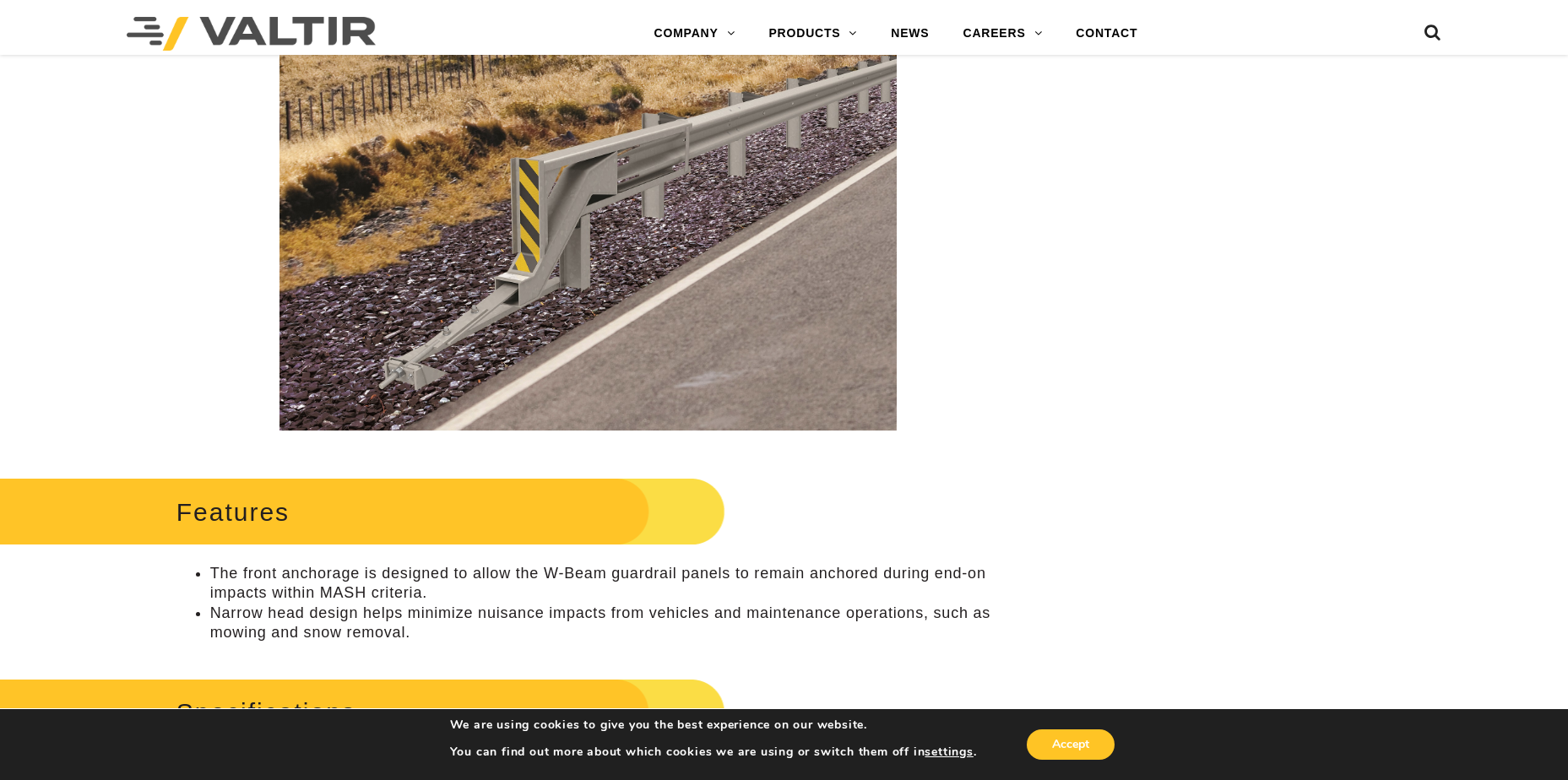
click at [463, 616] on li "Narrow head design helps minimize nuisance impacts from vehicles and maintenanc…" at bounding box center [605, 623] width 790 height 40
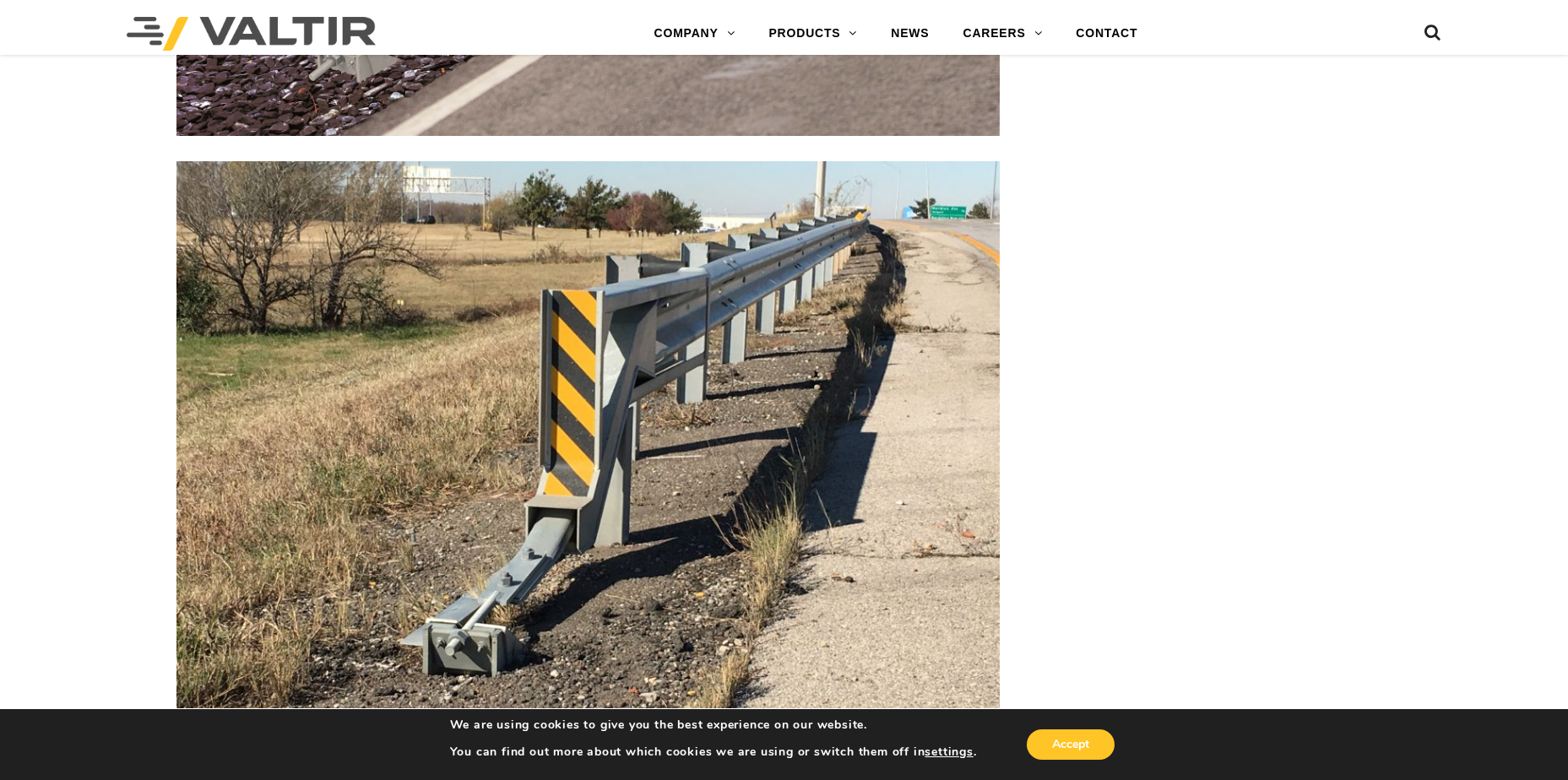
scroll to position [3378, 0]
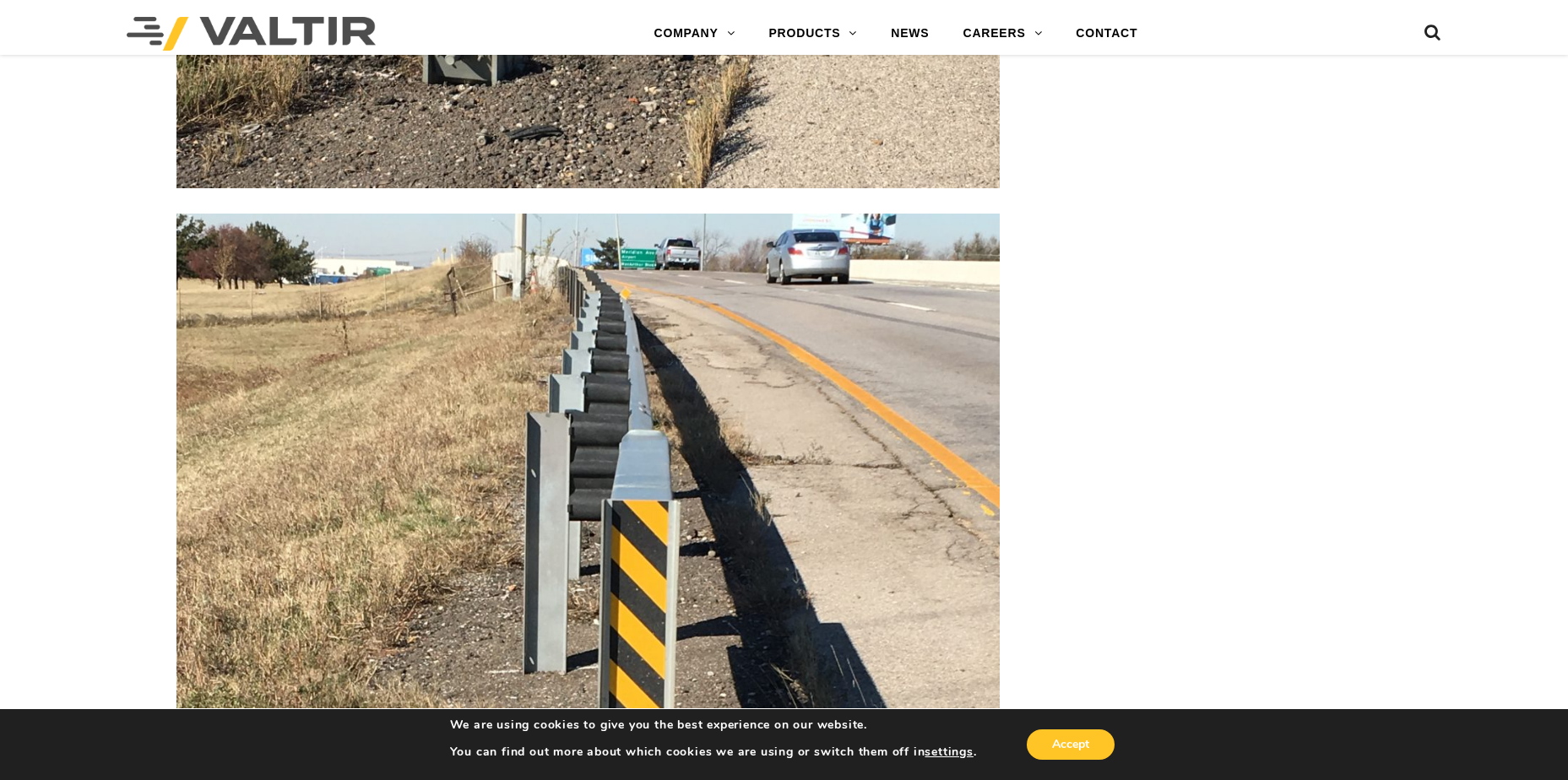
click at [629, 291] on img at bounding box center [588, 762] width 823 height 1097
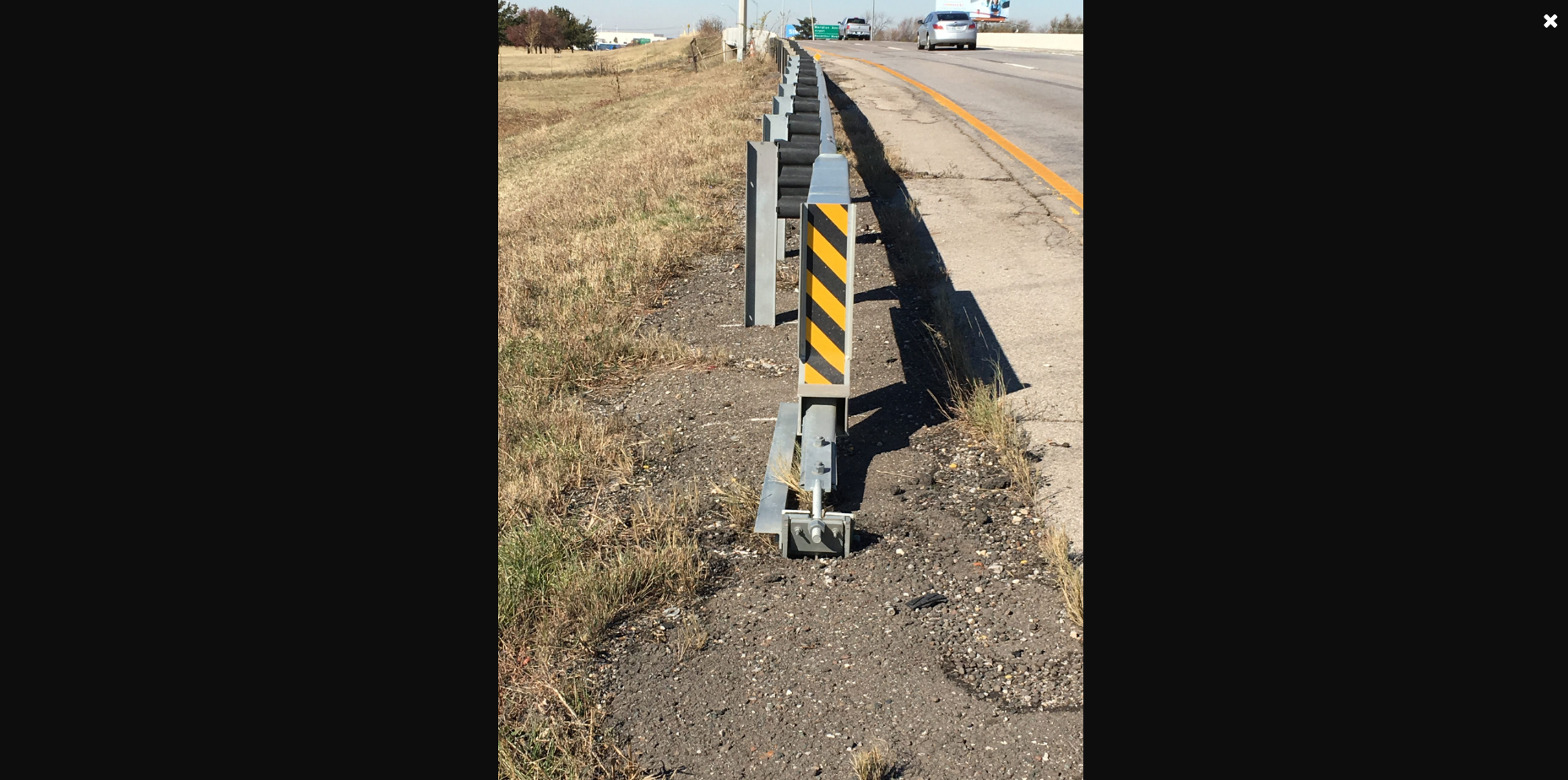
click at [825, 30] on img at bounding box center [790, 390] width 585 height 780
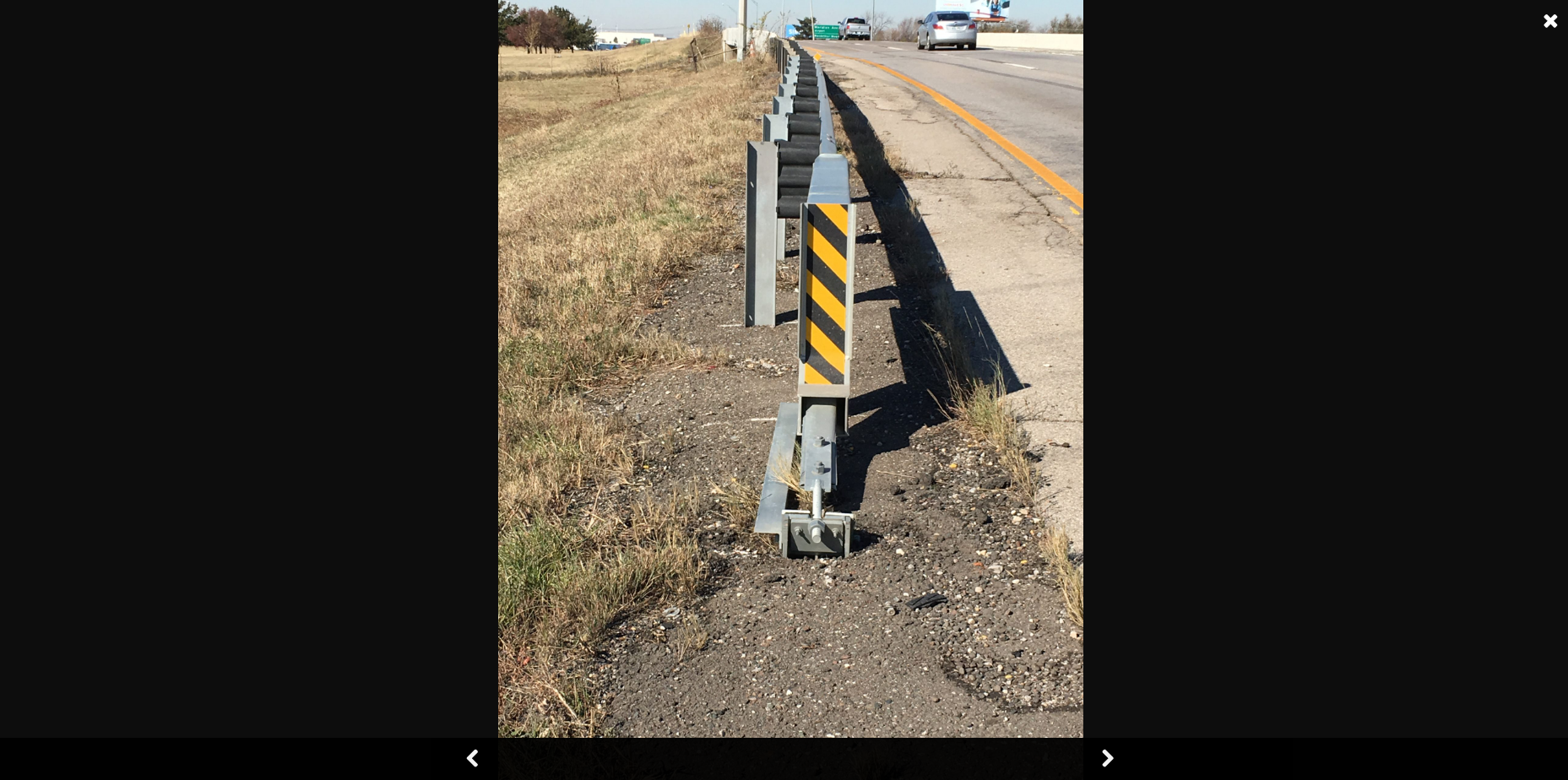
click at [825, 30] on img at bounding box center [790, 390] width 585 height 780
click at [1185, 389] on div at bounding box center [790, 390] width 1580 height 780
click at [366, 450] on div at bounding box center [790, 390] width 1580 height 780
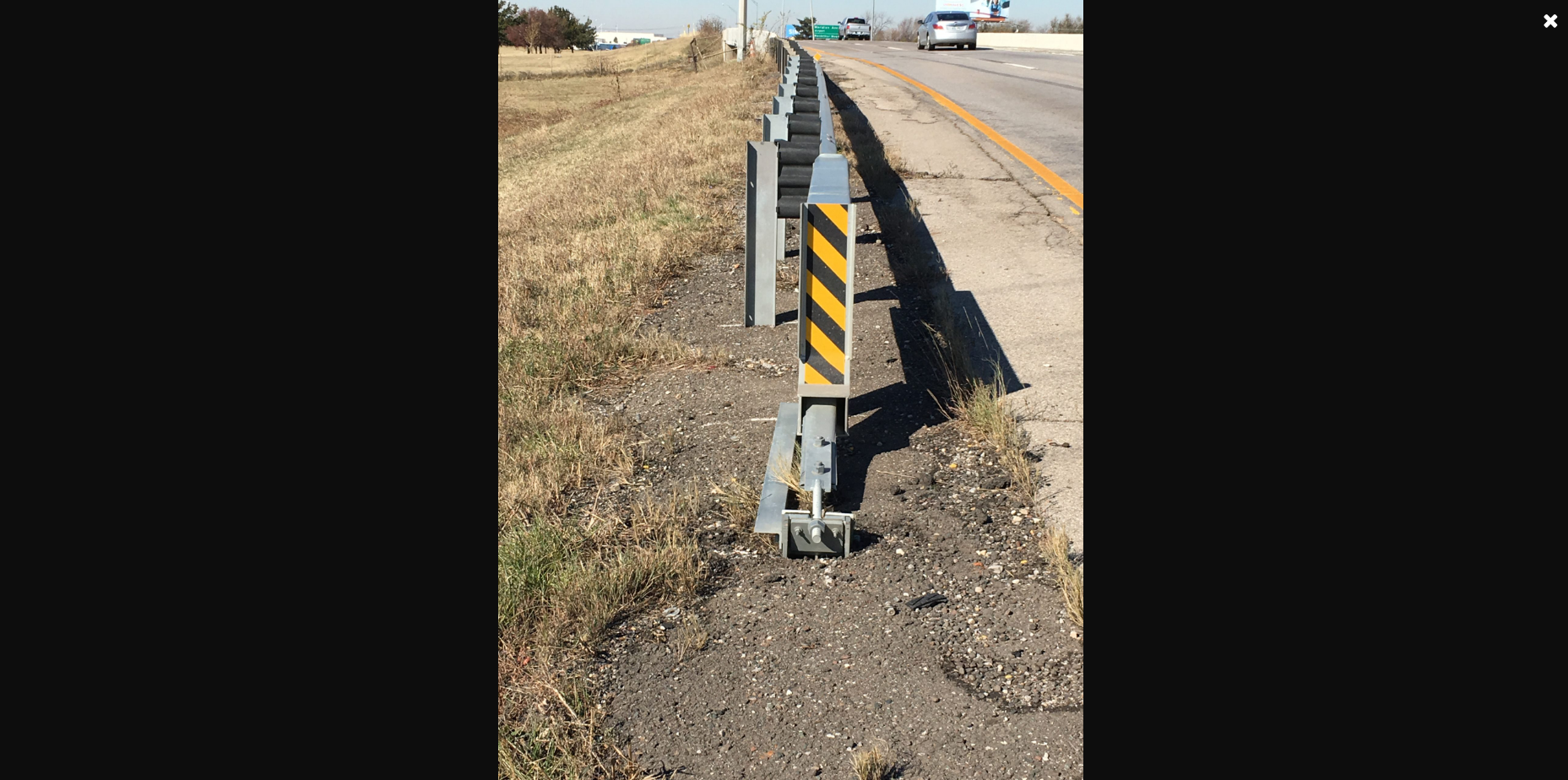
click at [1479, 380] on div at bounding box center [790, 390] width 1580 height 780
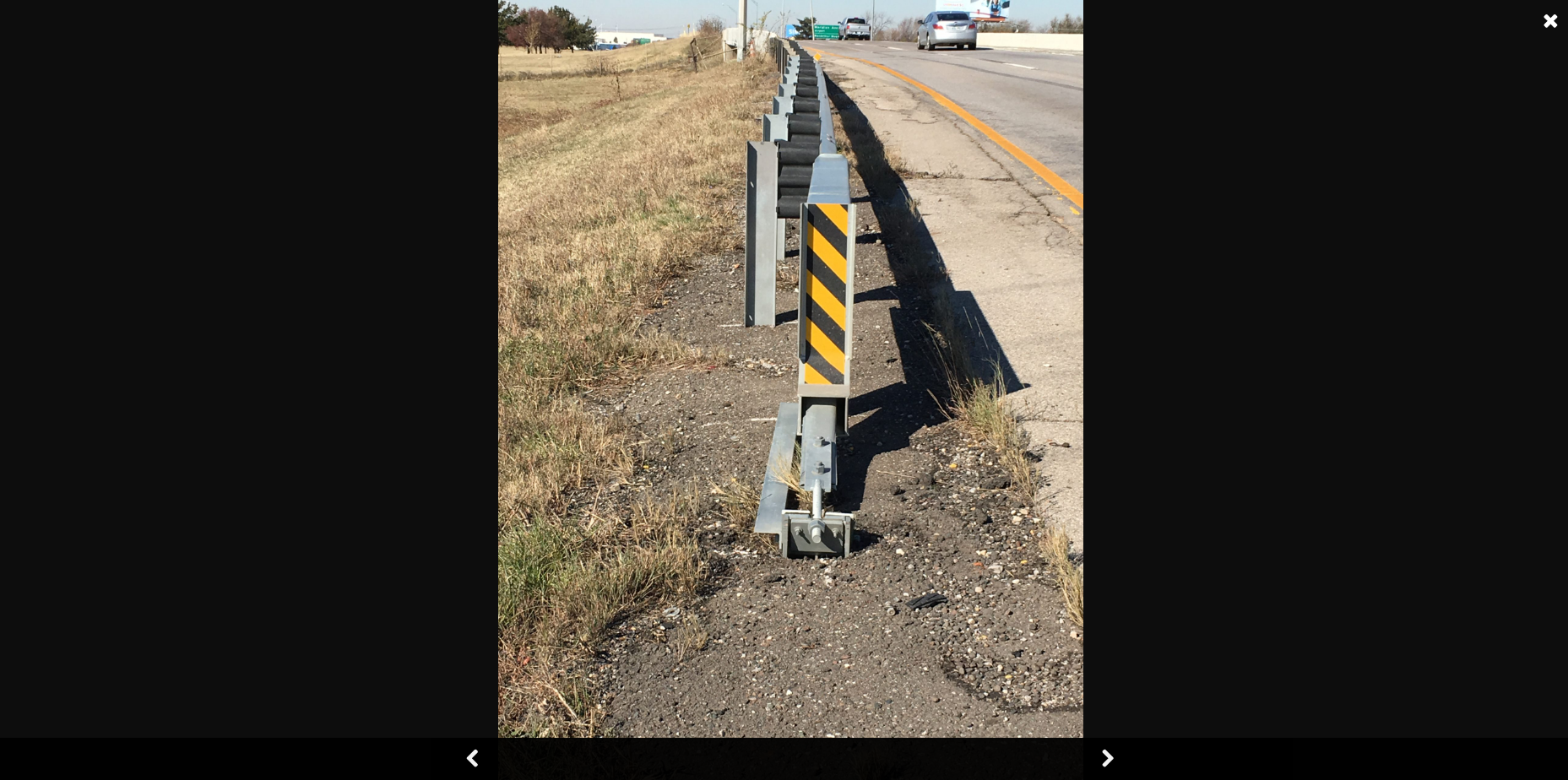
click at [1111, 762] on link at bounding box center [1107, 759] width 42 height 42
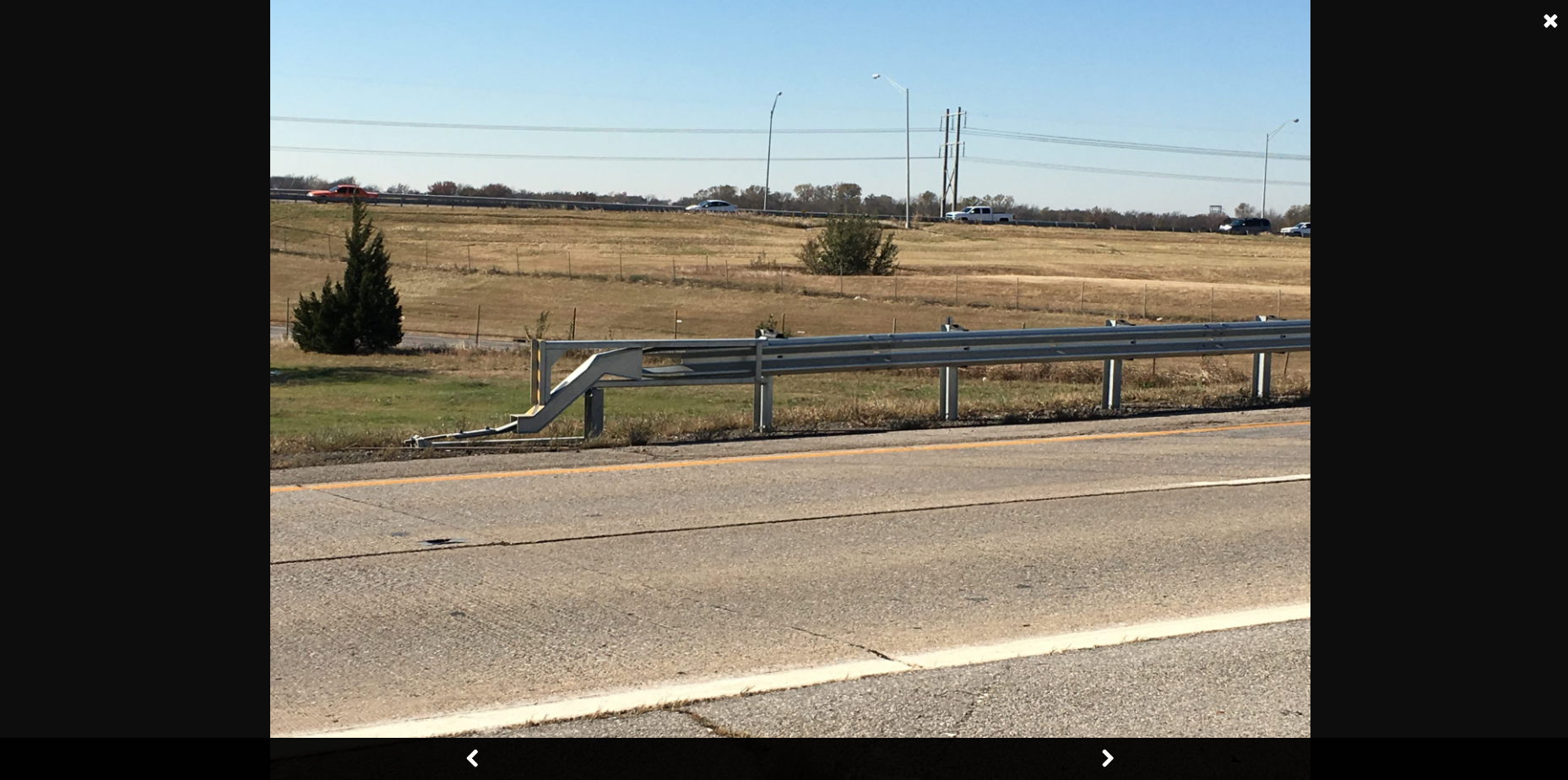
click at [1111, 762] on link at bounding box center [1107, 759] width 42 height 42
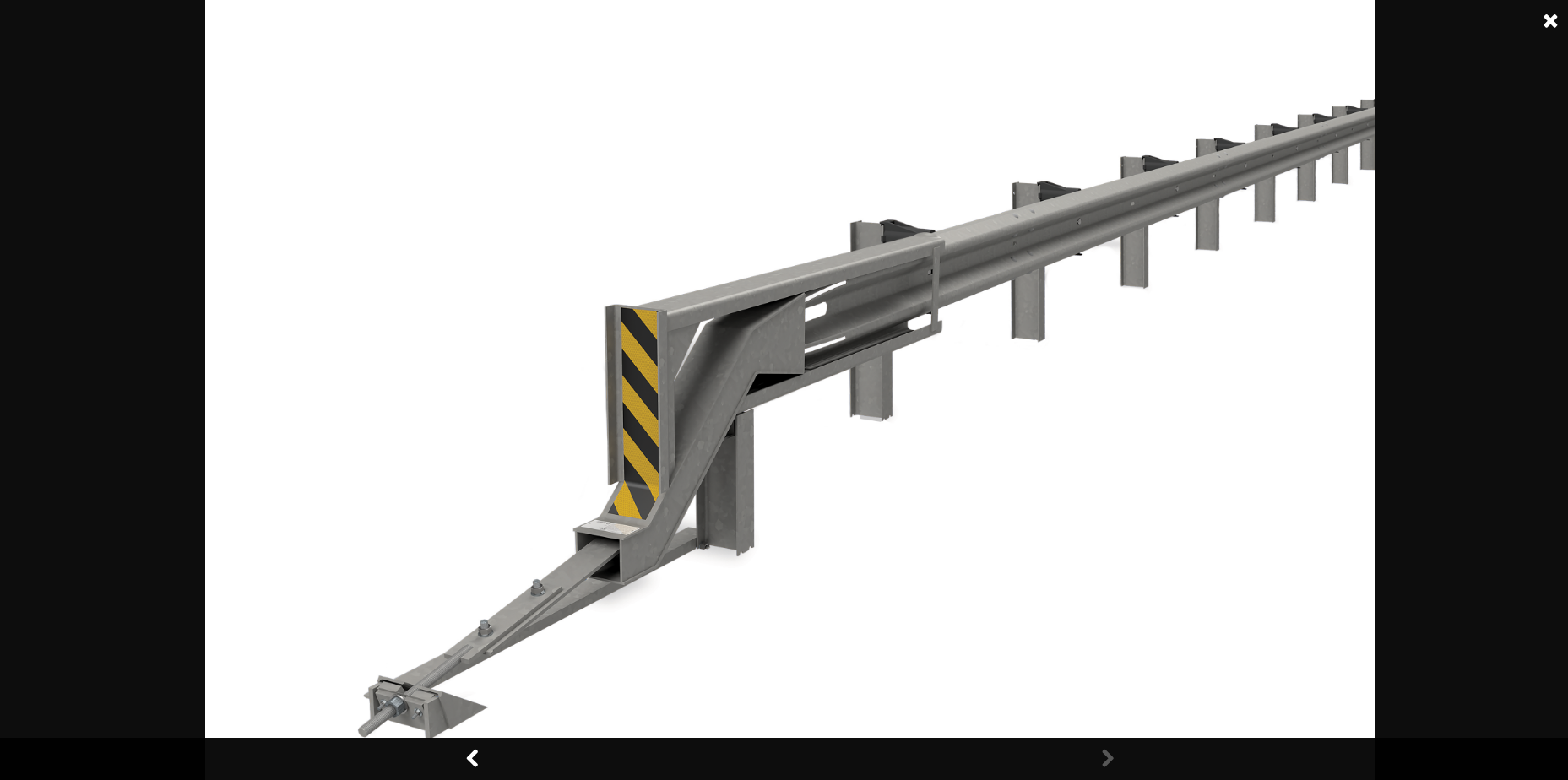
click at [1111, 762] on link at bounding box center [1107, 759] width 42 height 42
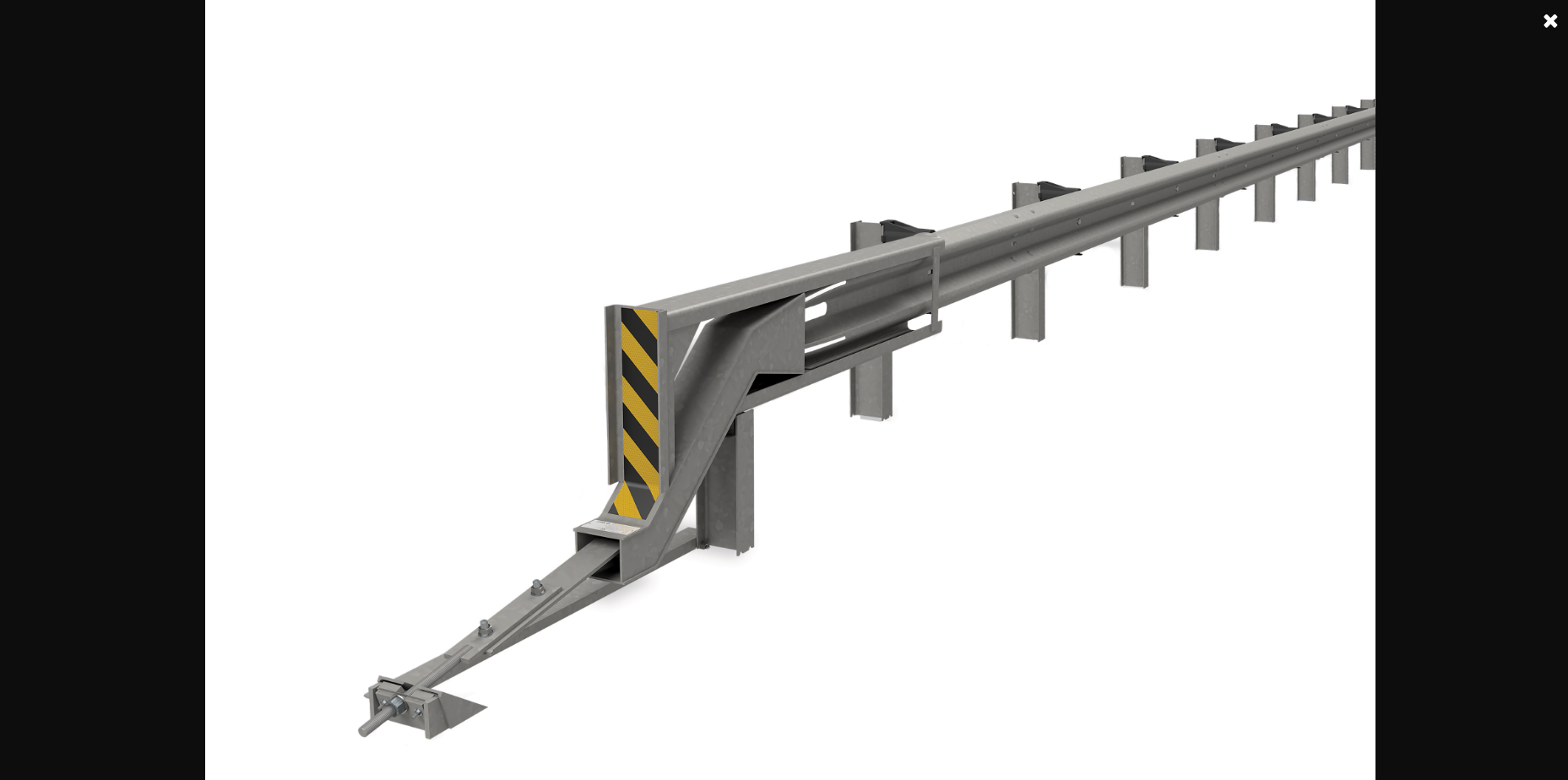
click at [700, 670] on img at bounding box center [790, 390] width 1171 height 780
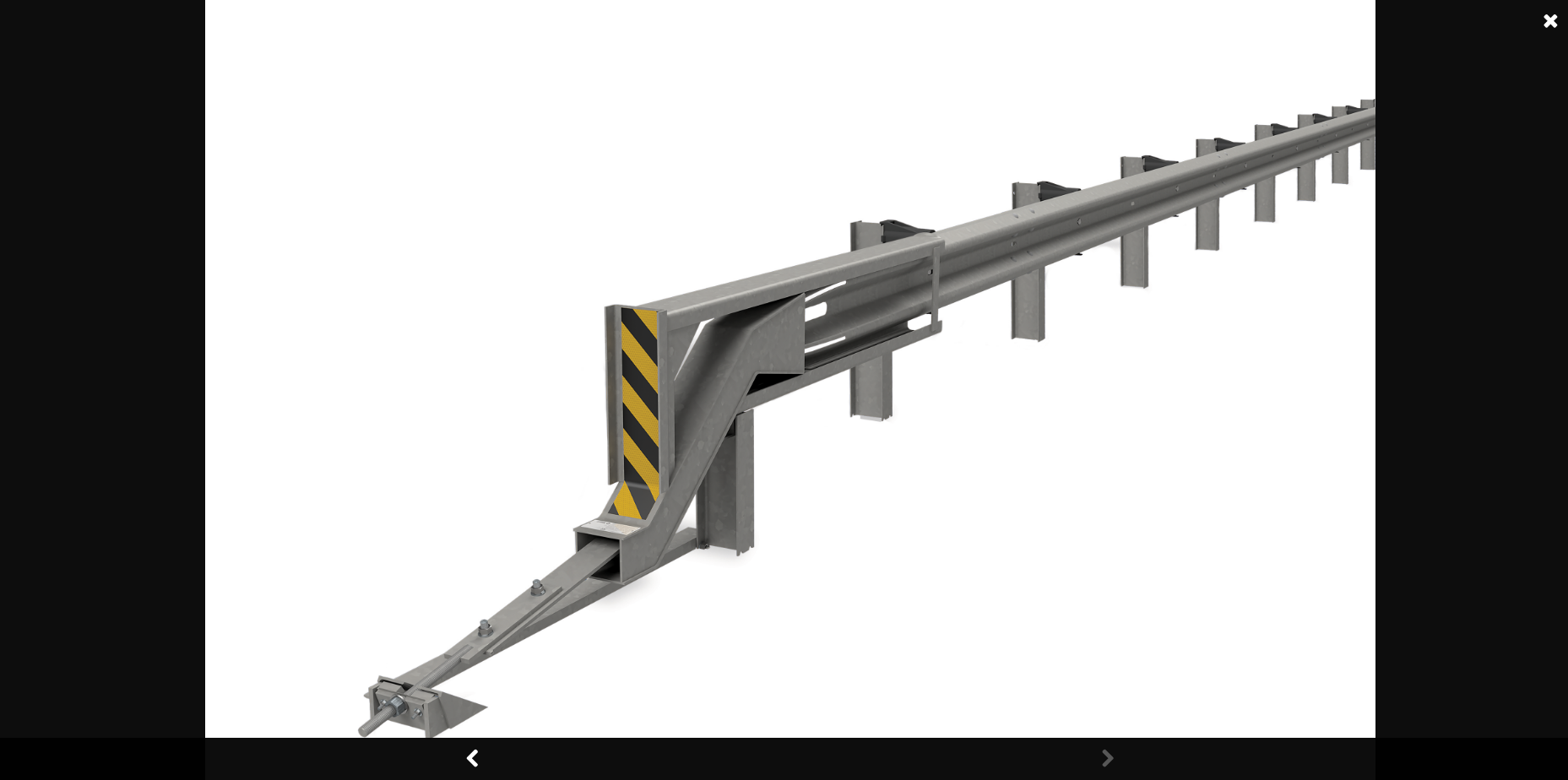
click at [478, 757] on link at bounding box center [474, 759] width 42 height 42
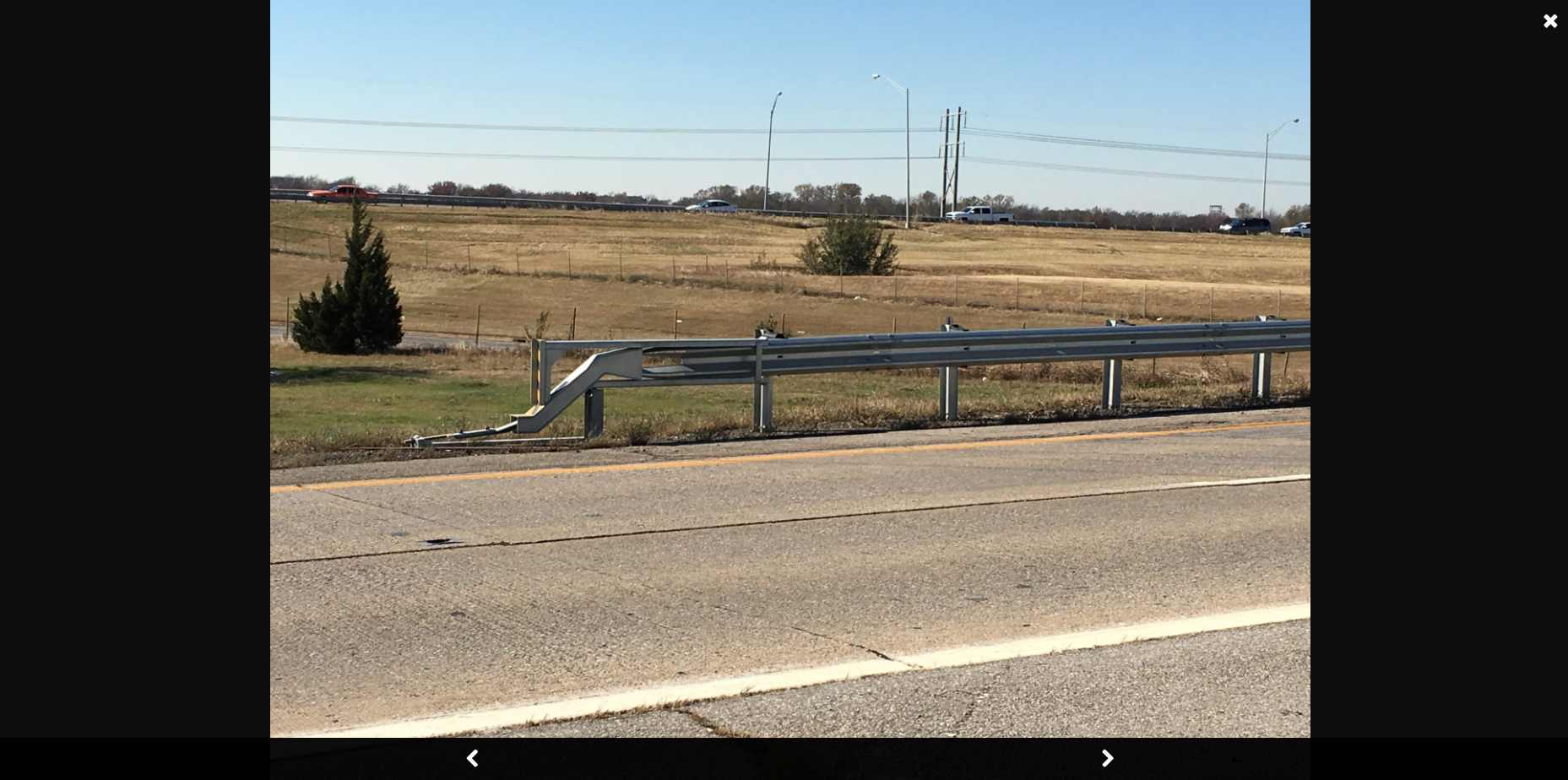
click at [476, 761] on link at bounding box center [474, 759] width 42 height 42
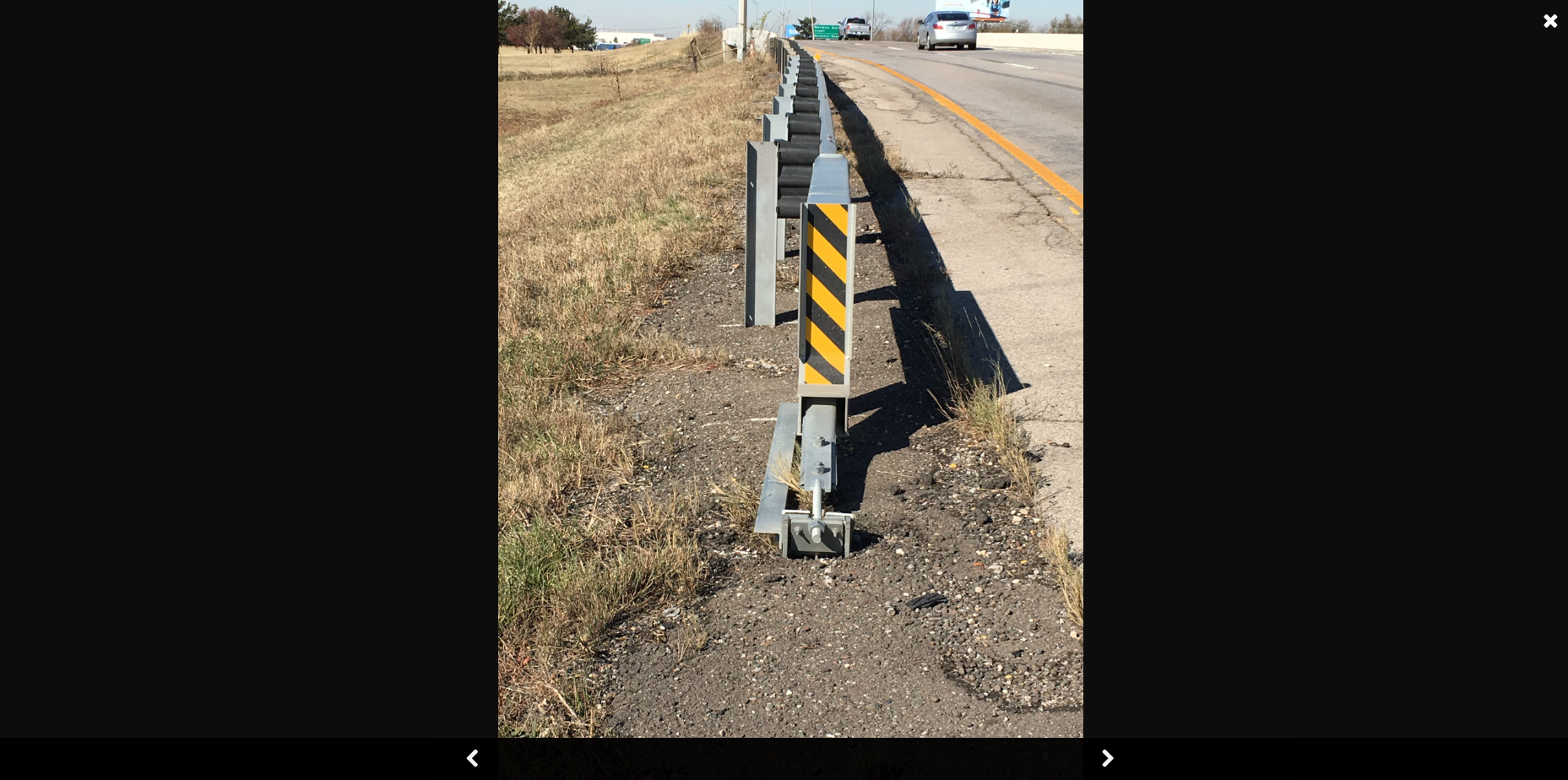
click at [476, 761] on link at bounding box center [474, 759] width 42 height 42
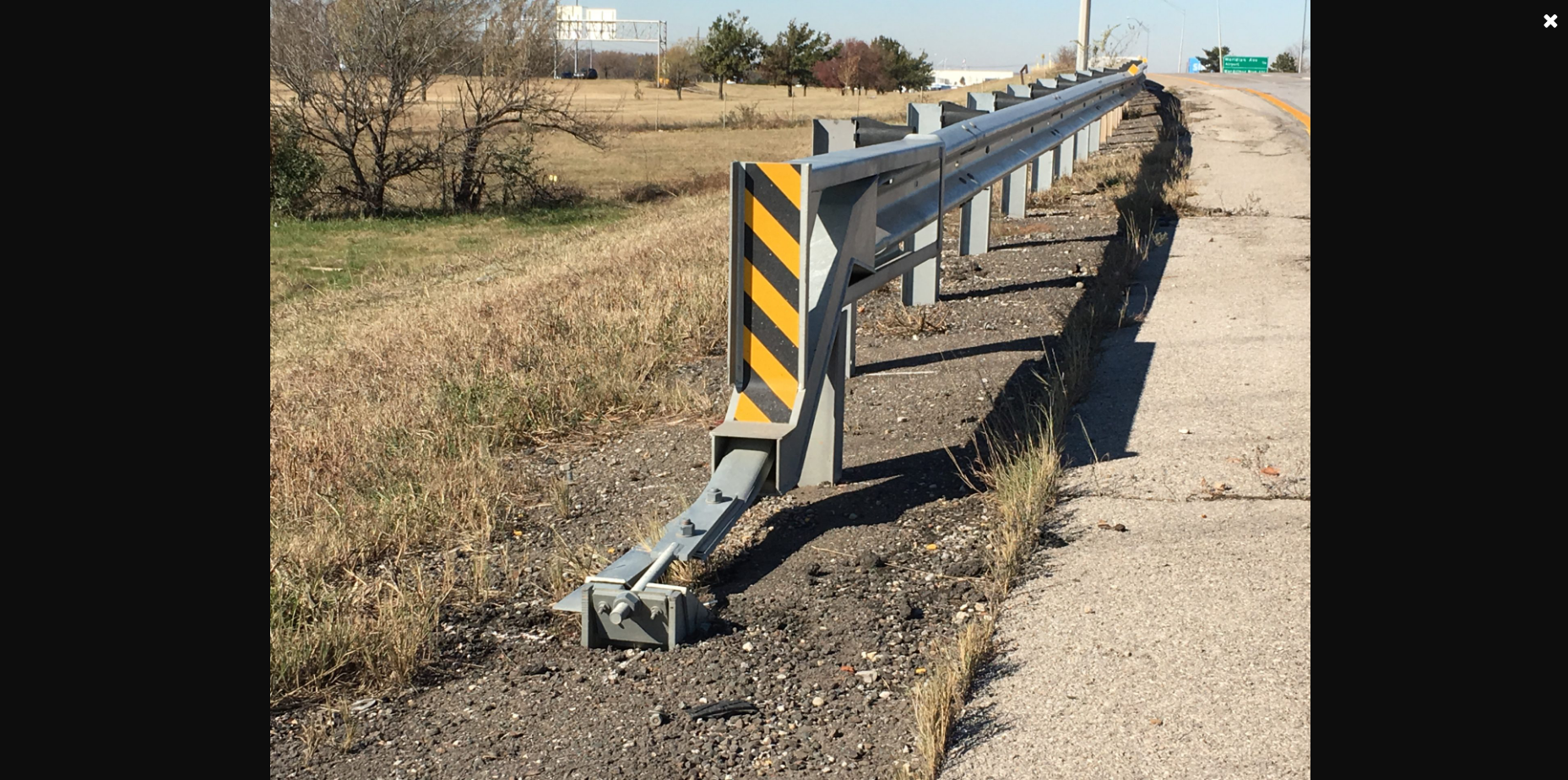
click at [390, 603] on img at bounding box center [790, 390] width 1040 height 780
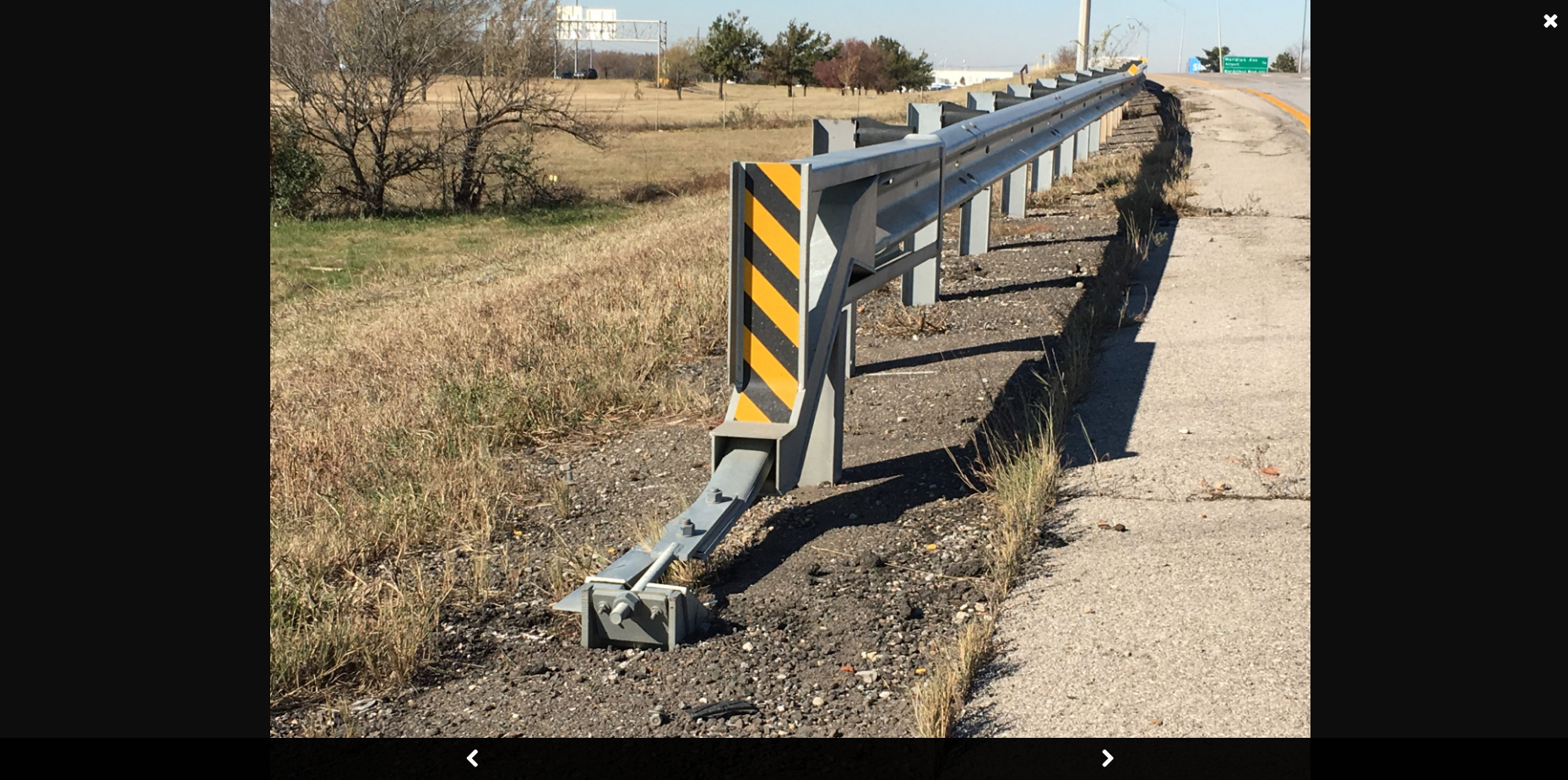
click at [475, 763] on link at bounding box center [474, 759] width 42 height 42
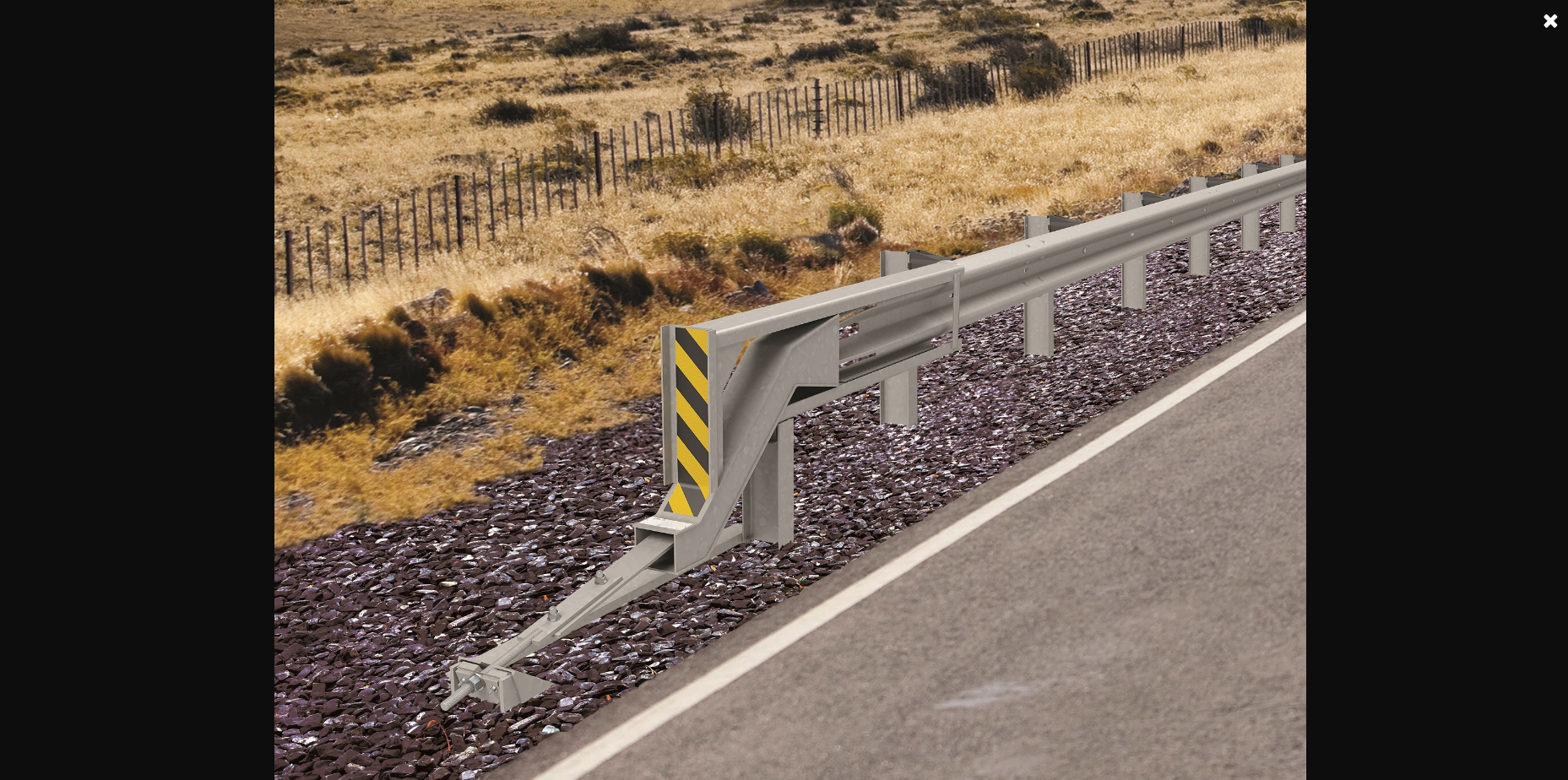
click at [263, 620] on div at bounding box center [790, 390] width 1580 height 780
